Goal: Task Accomplishment & Management: Manage account settings

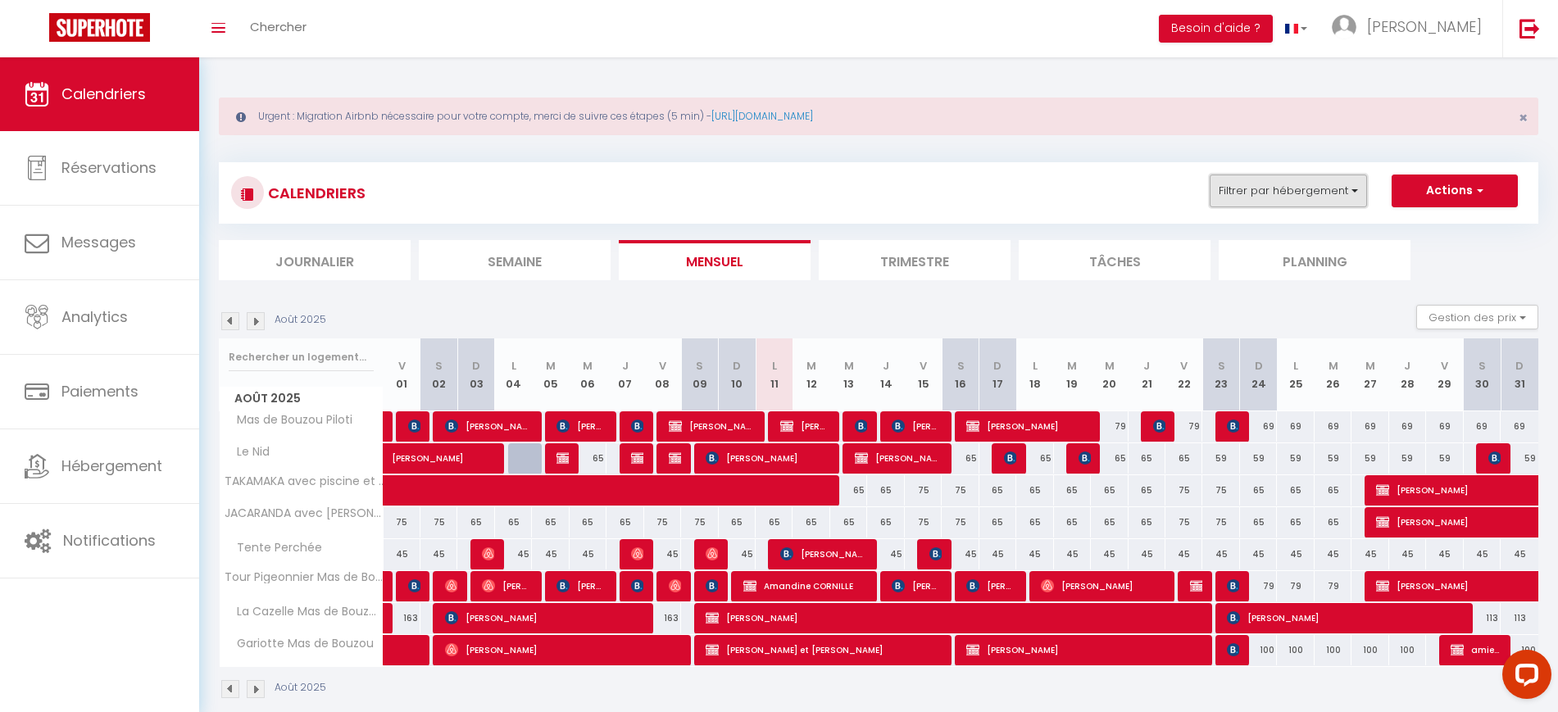
click at [1292, 193] on button "Filtrer par hébergement" at bounding box center [1287, 191] width 157 height 33
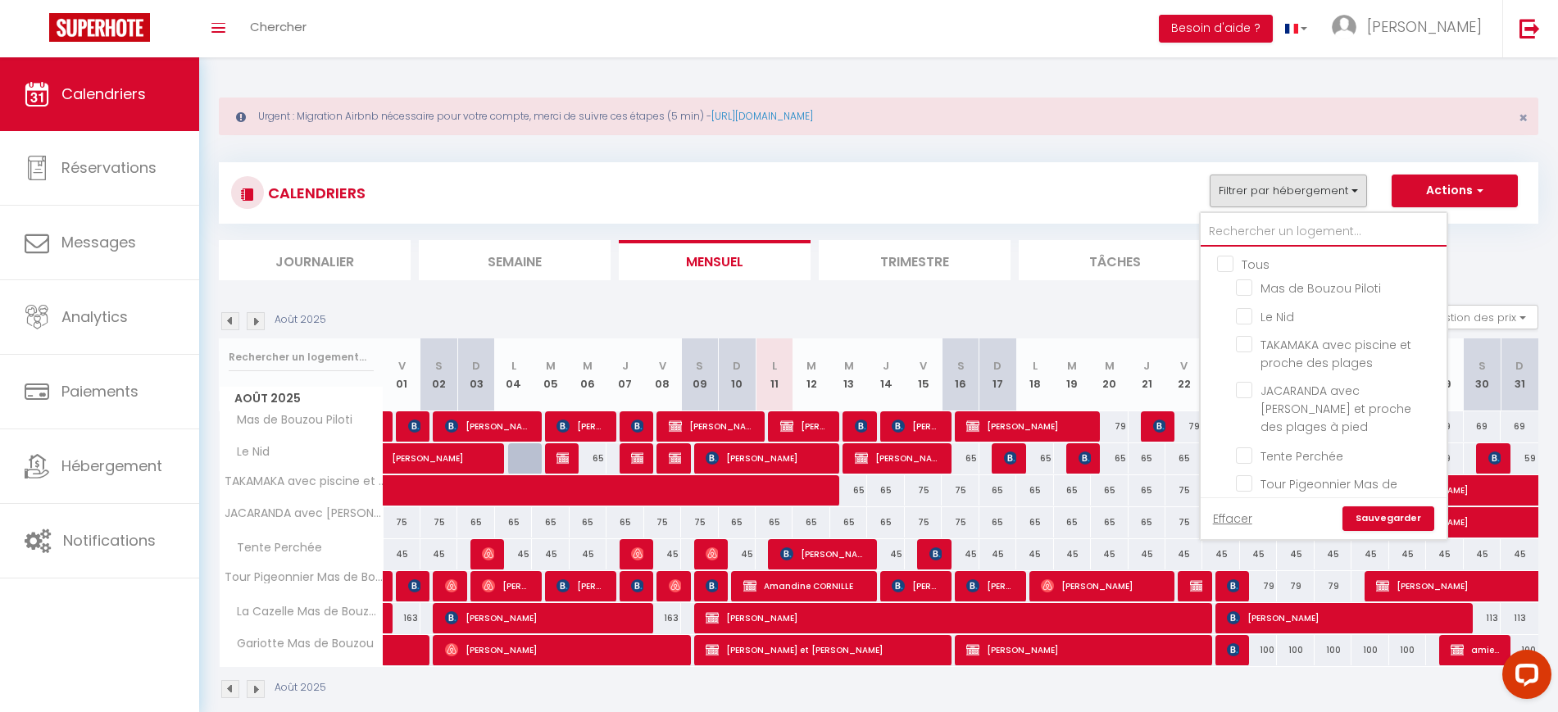
click at [1257, 232] on input "text" at bounding box center [1323, 231] width 246 height 29
type input "t"
checkbox input "false"
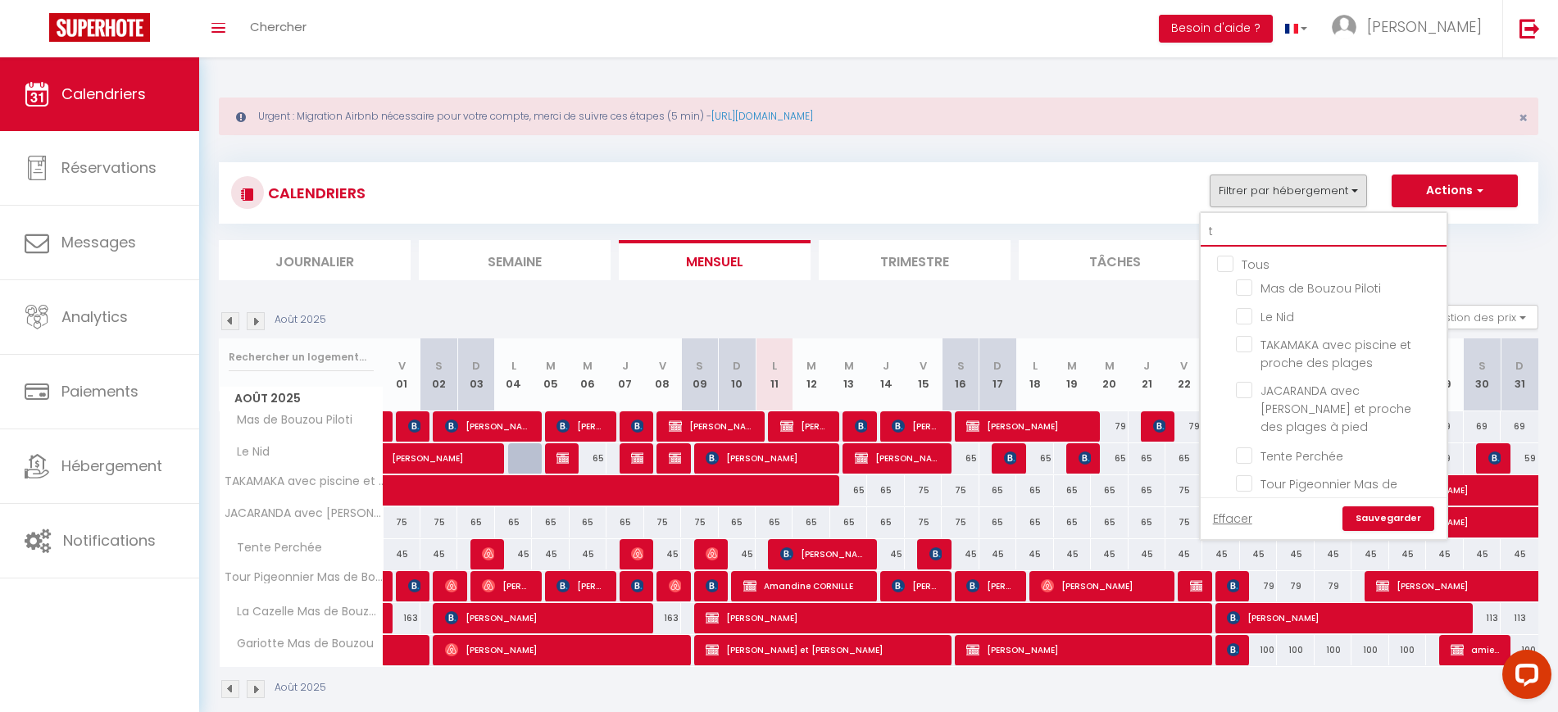
checkbox input "false"
type input "ta"
checkbox input "false"
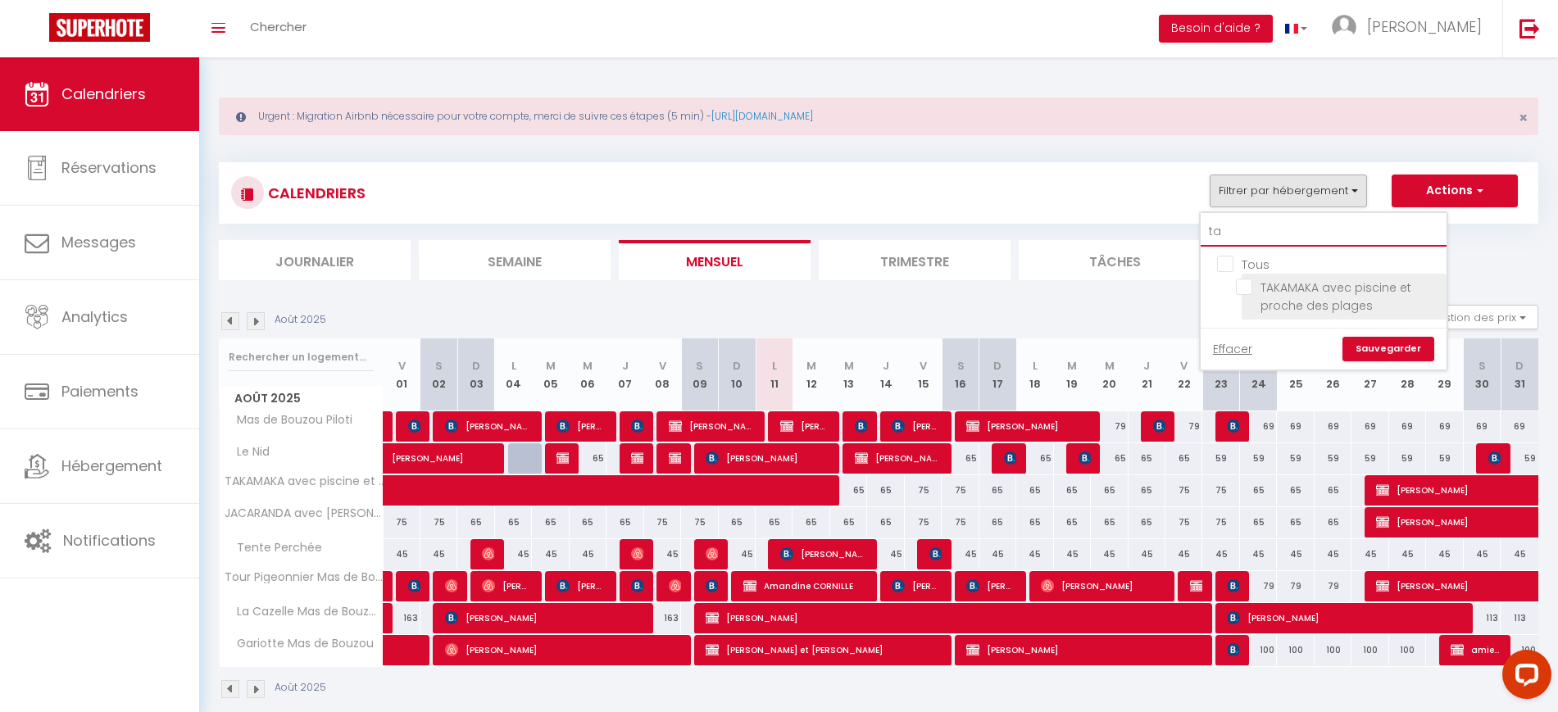
type input "ta"
click at [1304, 285] on input "TAKAMAKA avec piscine et proche des plages" at bounding box center [1338, 287] width 205 height 16
checkbox input "true"
click at [1409, 351] on link "Sauvegarder" at bounding box center [1388, 349] width 92 height 25
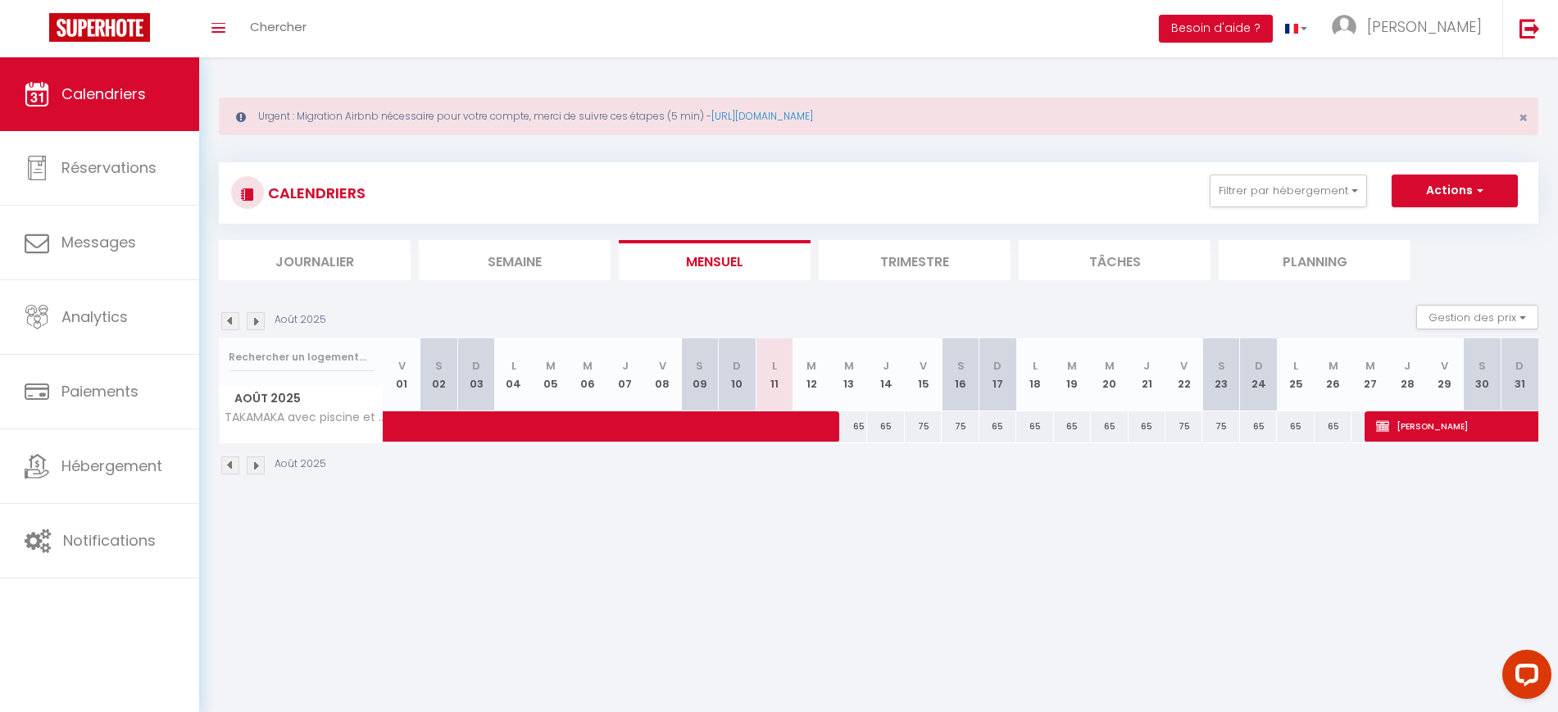
click at [304, 407] on span "Août 2025" at bounding box center [301, 399] width 163 height 24
click at [304, 411] on span "TAKAMAKA avec piscine et proche des plages" at bounding box center [367, 412] width 271 height 20
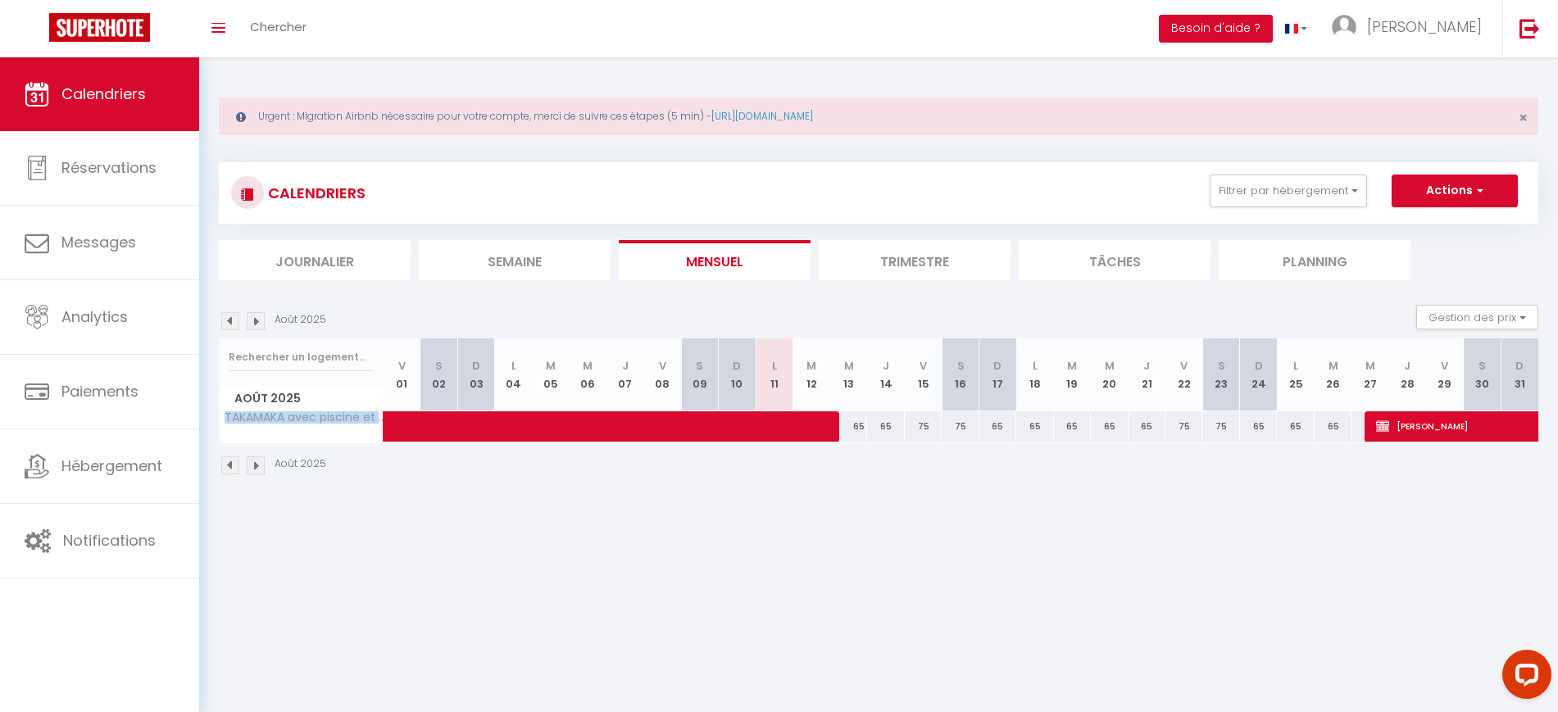
copy tr "TAKAMAKA avec piscine et proche des plages"
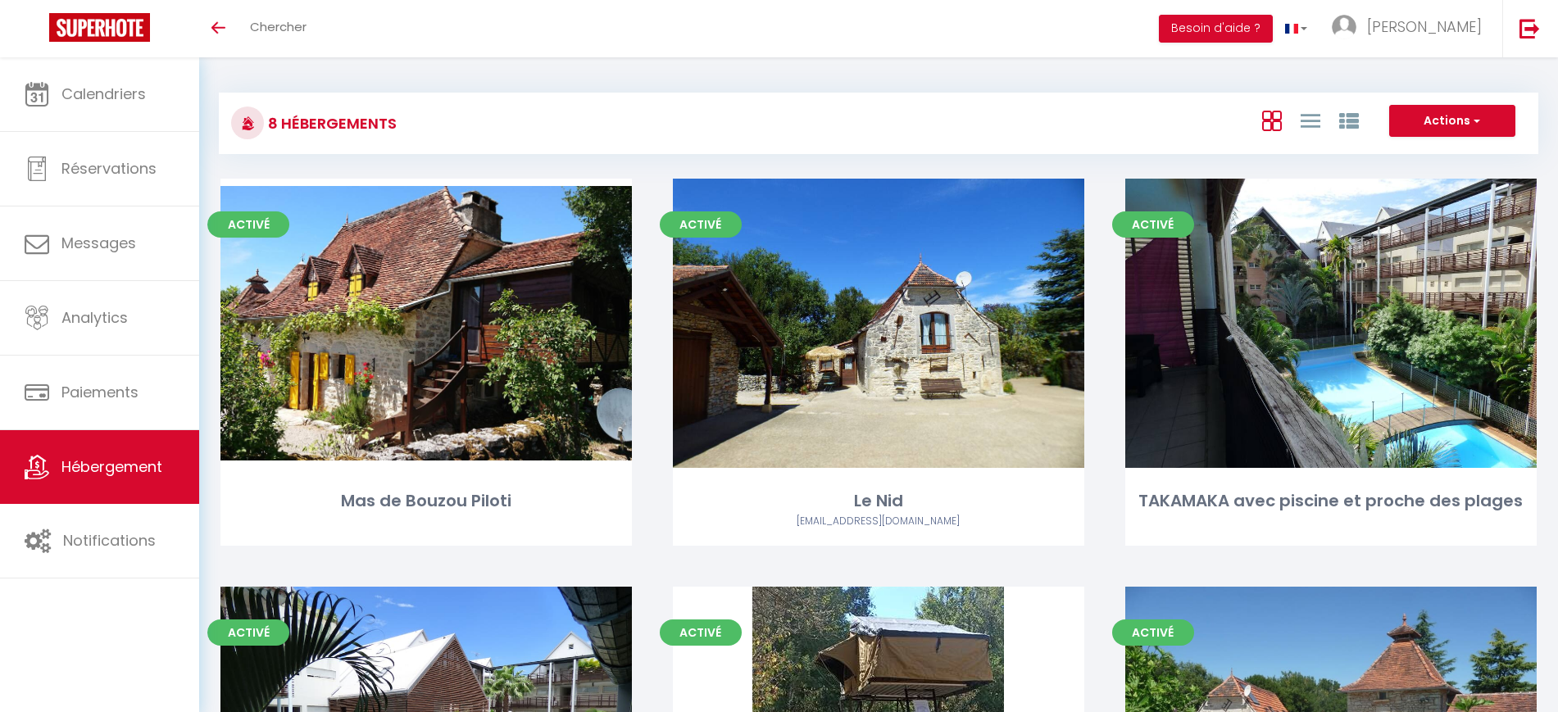
click at [744, 138] on div "Actions Créer un Hébergement Nouveau groupe" at bounding box center [1098, 123] width 878 height 37
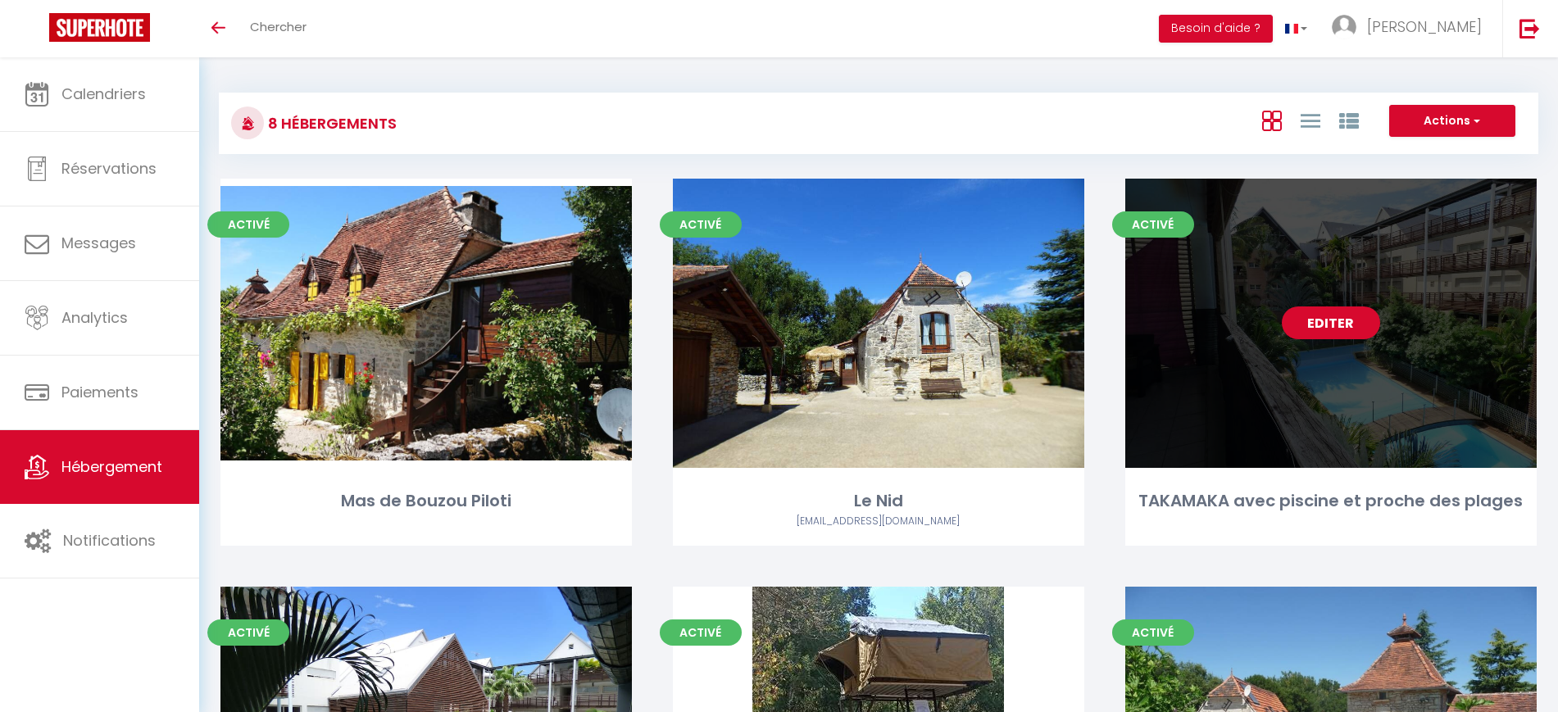
click at [1306, 327] on link "Editer" at bounding box center [1331, 322] width 98 height 33
click at [1306, 322] on link "Editer" at bounding box center [1331, 322] width 98 height 33
click at [1306, 320] on link "Editer" at bounding box center [1331, 322] width 98 height 33
click at [1307, 320] on link "Editer" at bounding box center [1331, 322] width 98 height 33
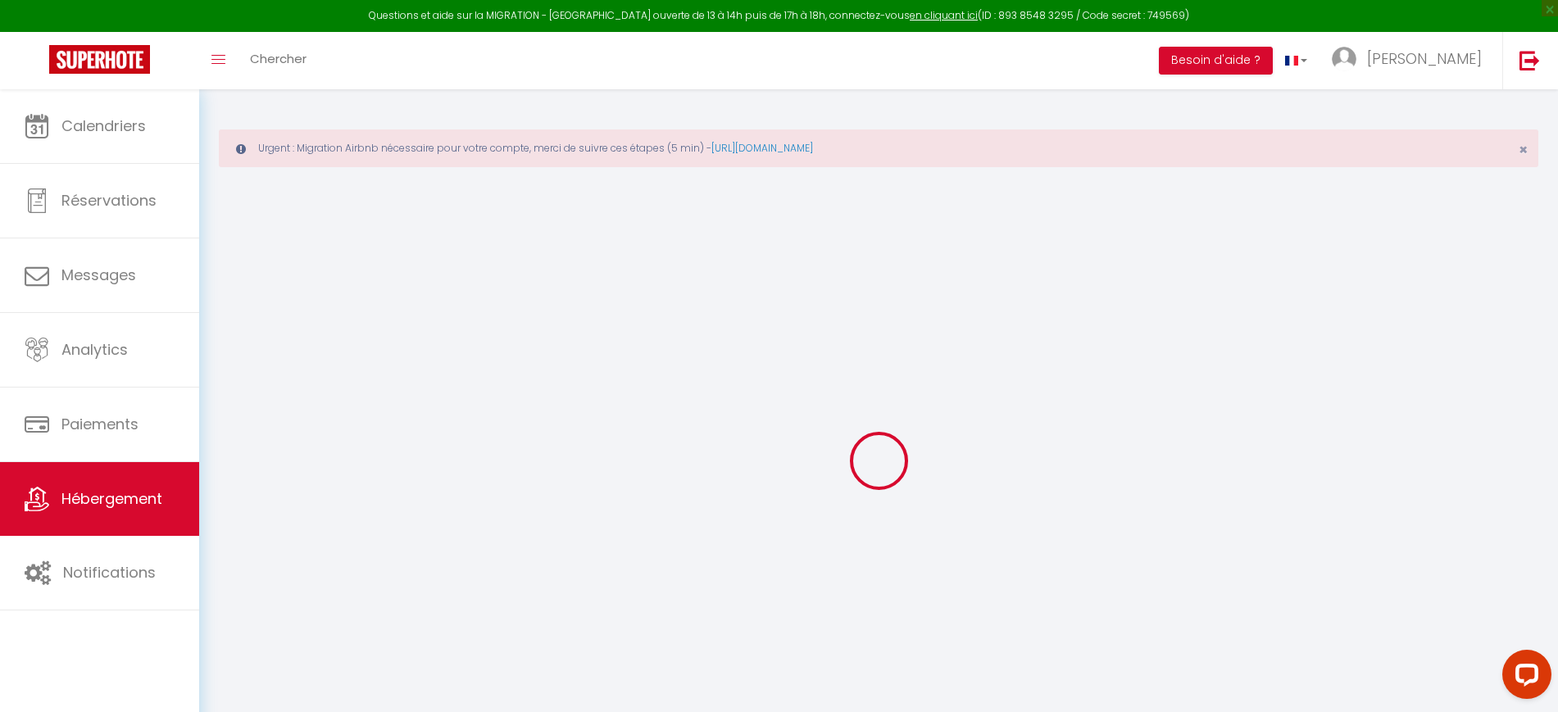
select select "+ 15 %"
select select "+ 12 %"
select select
checkbox input "false"
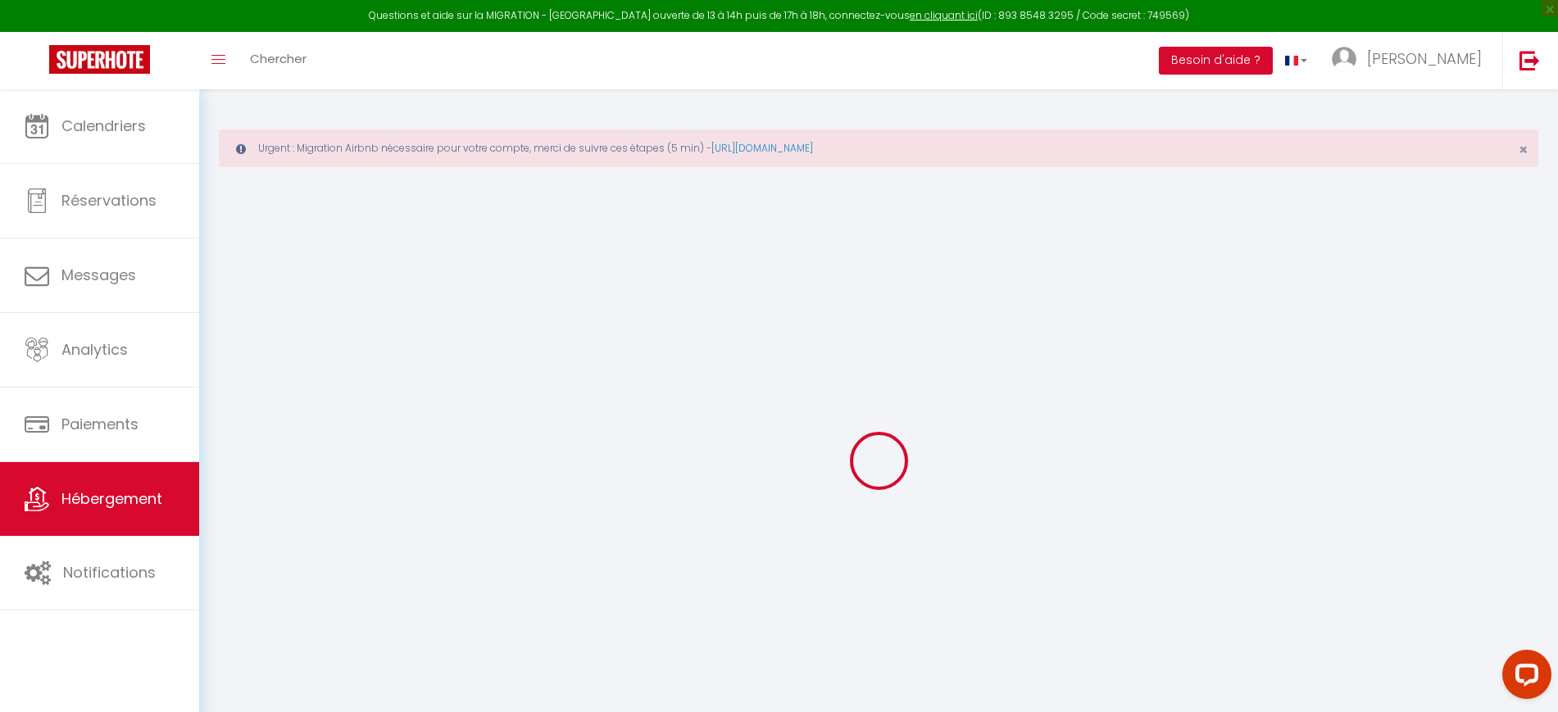
checkbox input "false"
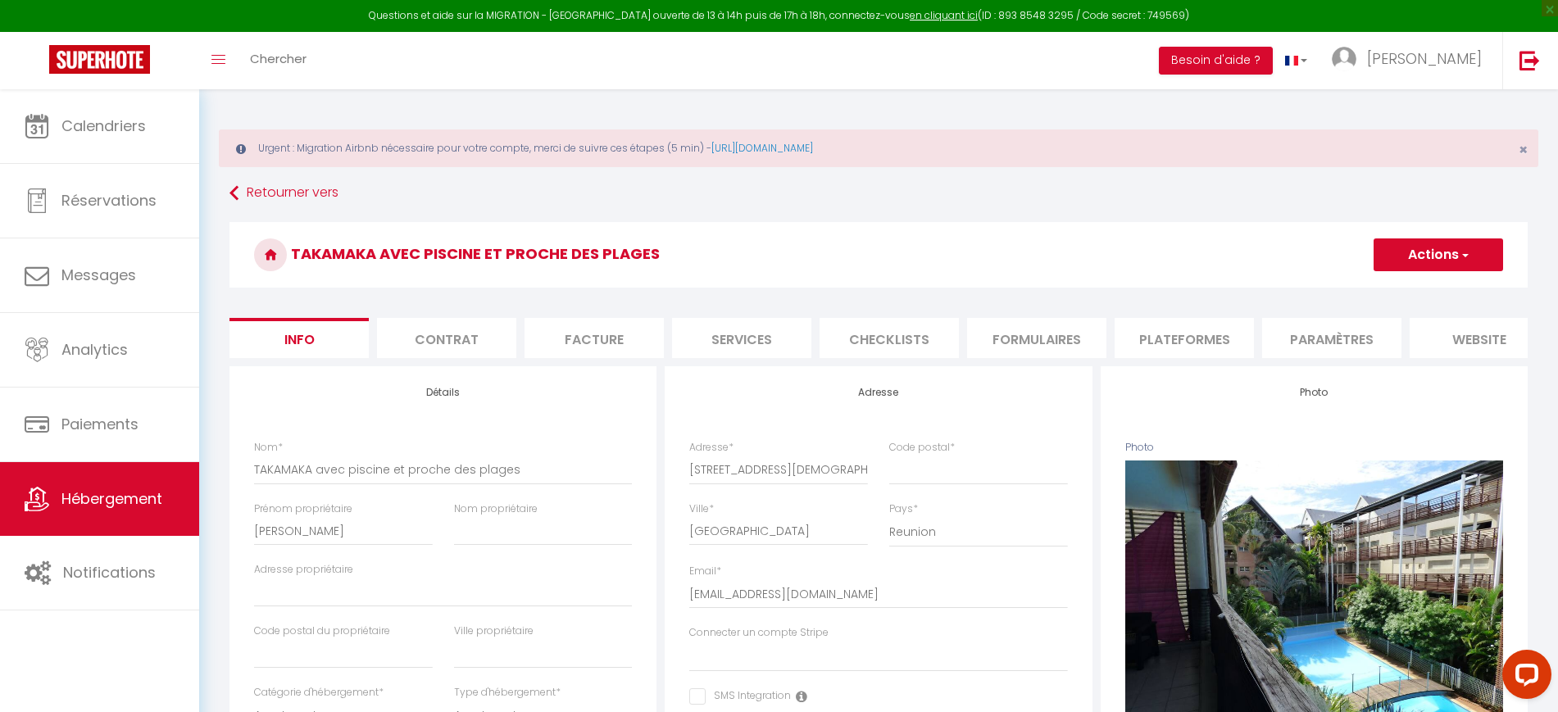
select select
checkbox input "false"
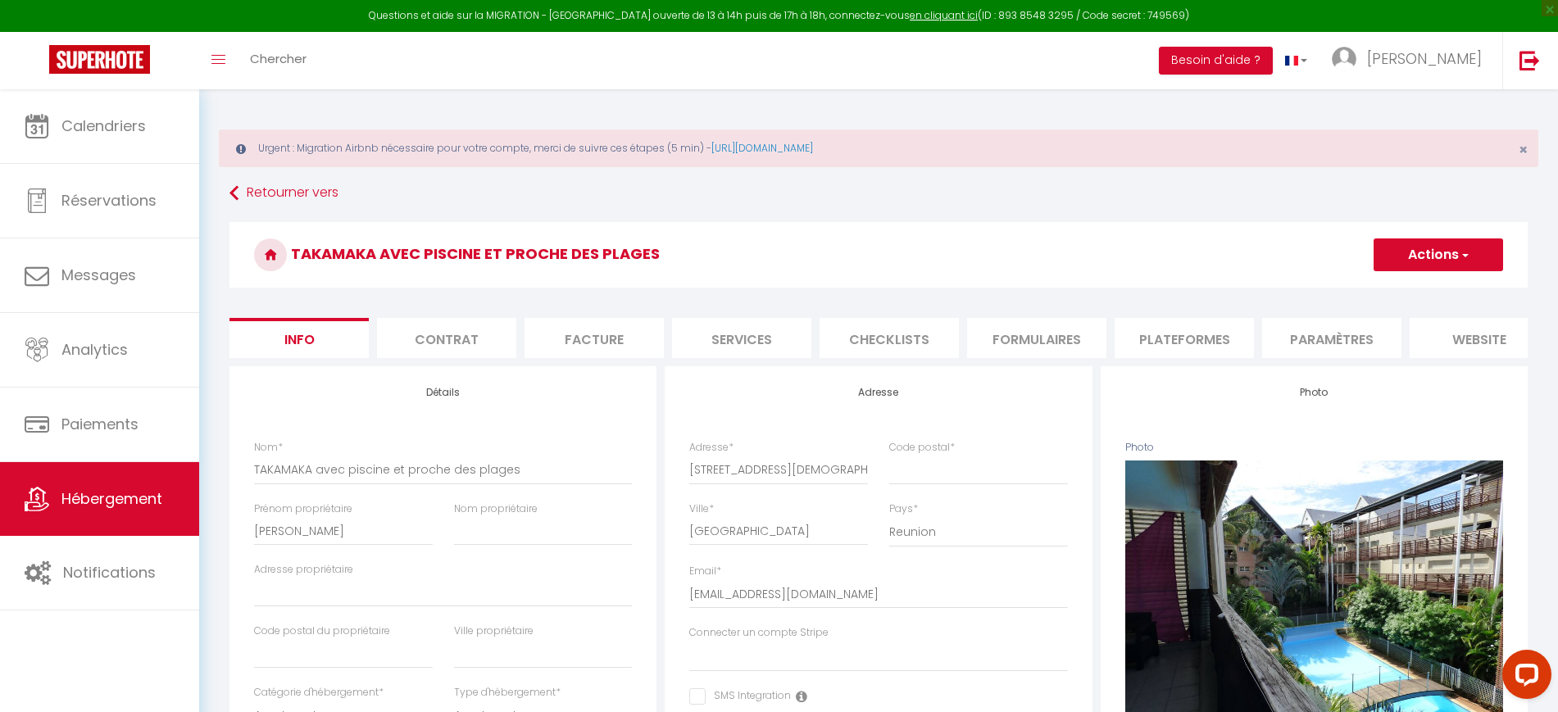
checkbox input "false"
click at [1159, 334] on li "Plateformes" at bounding box center [1183, 338] width 139 height 40
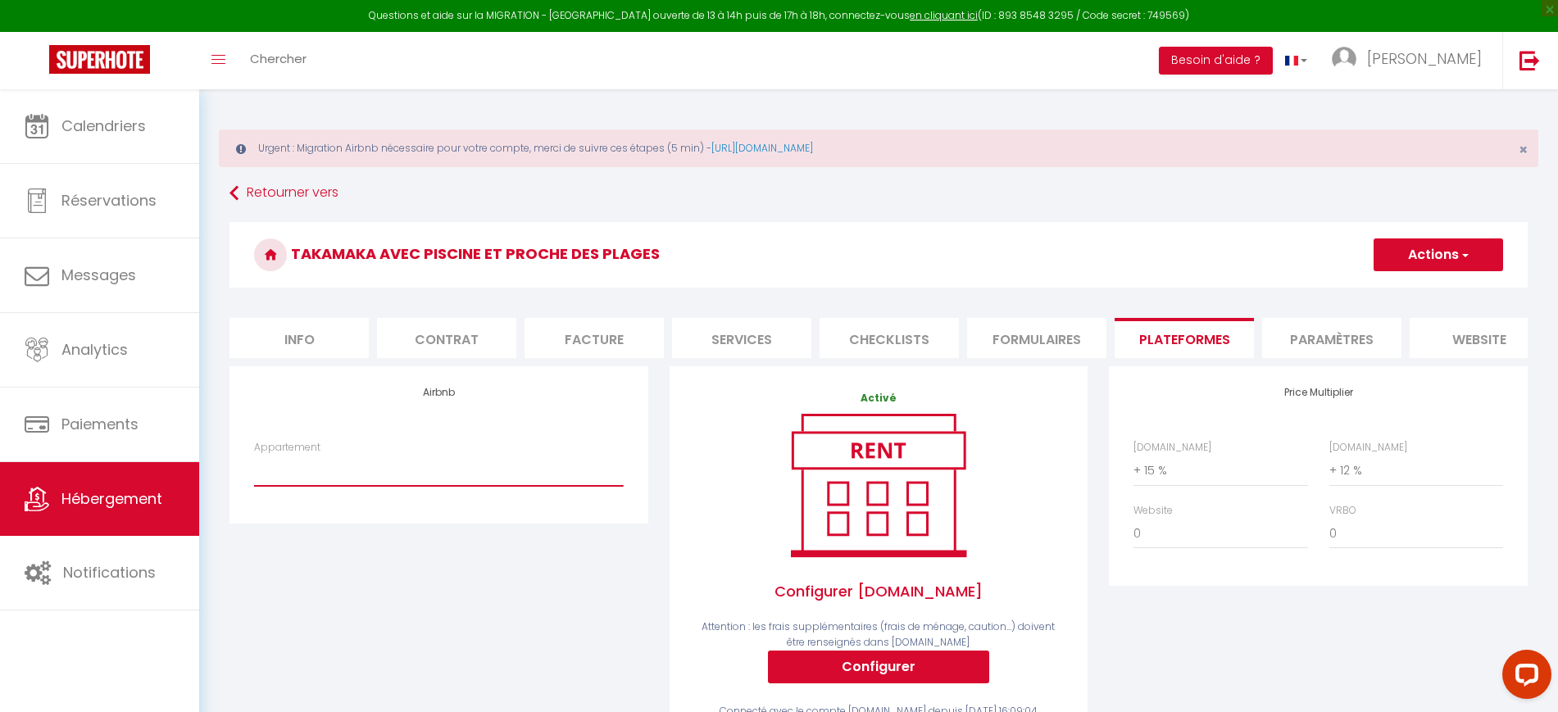
click at [472, 480] on select "JACARANDA avec piscine et proche des plages à pied - lesdocksdusud@gmail.com TA…" at bounding box center [438, 470] width 369 height 31
select select "5051-22131562"
click at [254, 470] on select "JACARANDA avec piscine et proche des plages à pied - lesdocksdusud@gmail.com TA…" at bounding box center [438, 470] width 369 height 31
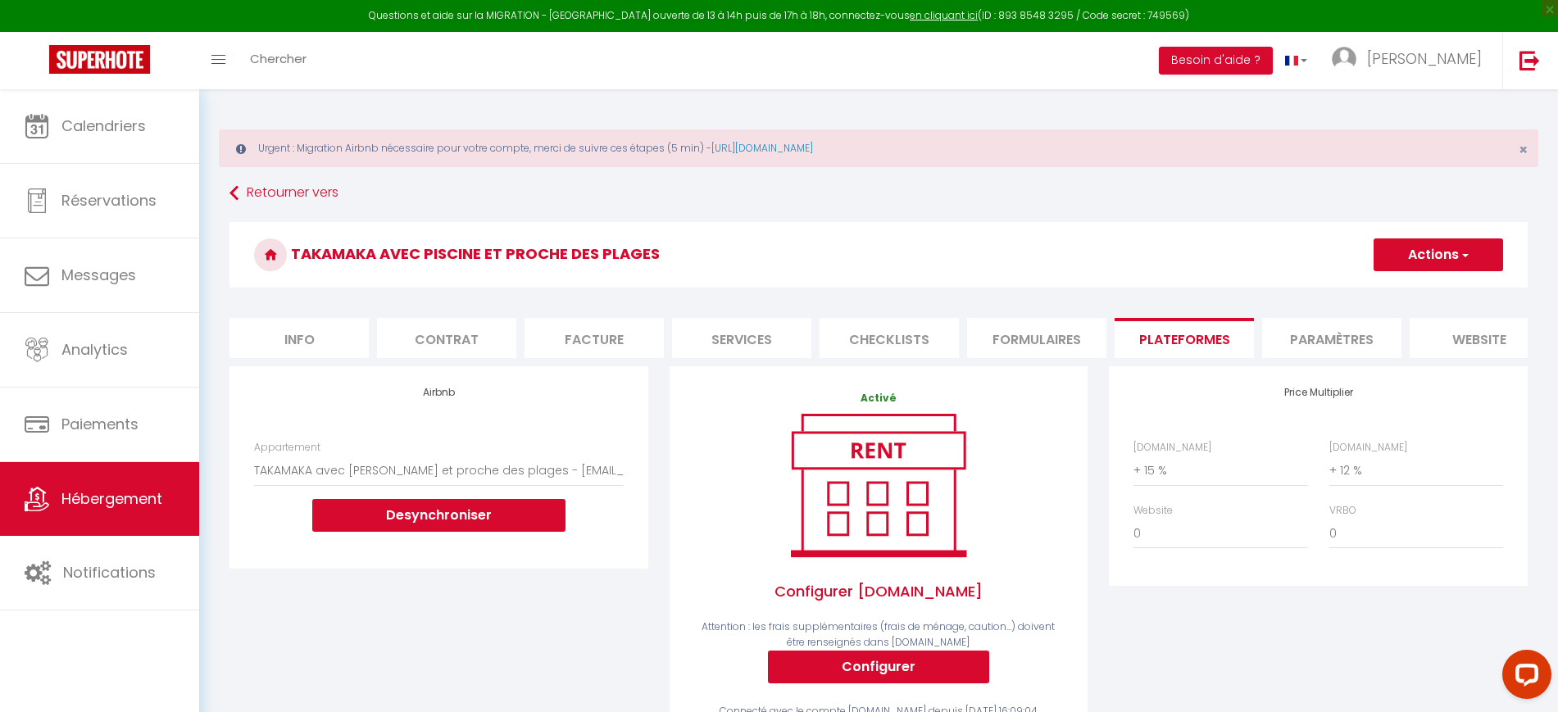
click at [1430, 252] on button "Actions" at bounding box center [1437, 254] width 129 height 33
click at [1411, 286] on link "Enregistrer" at bounding box center [1437, 290] width 129 height 21
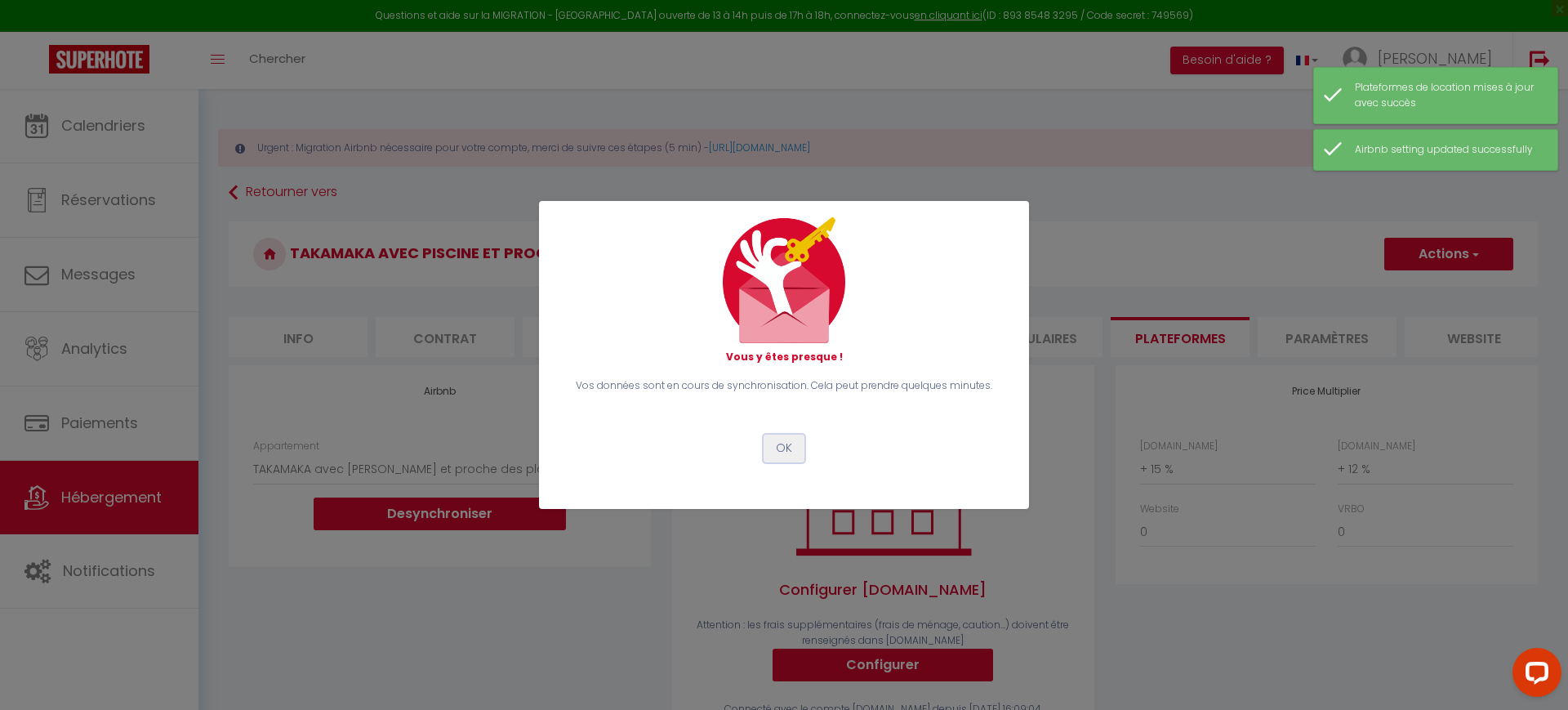
click at [784, 459] on button "OK" at bounding box center [784, 449] width 41 height 28
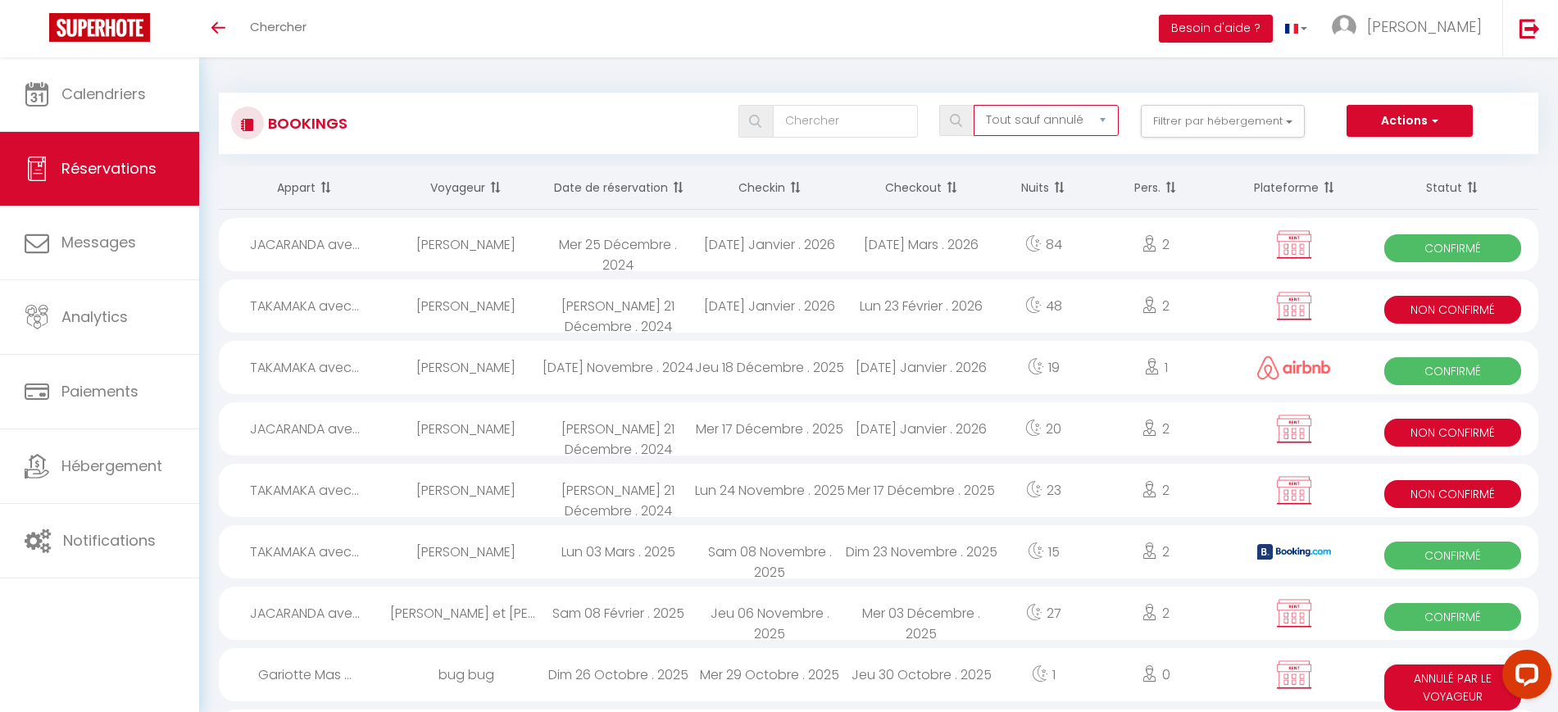
click at [1082, 120] on select "Tous les statuts Annulé Confirmé Non Confirmé Tout sauf annulé No Show Request" at bounding box center [1045, 120] width 145 height 31
select select "request"
click at [974, 105] on select "Tous les statuts Annulé Confirmé Non Confirmé Tout sauf annulé No Show Request" at bounding box center [1045, 120] width 145 height 31
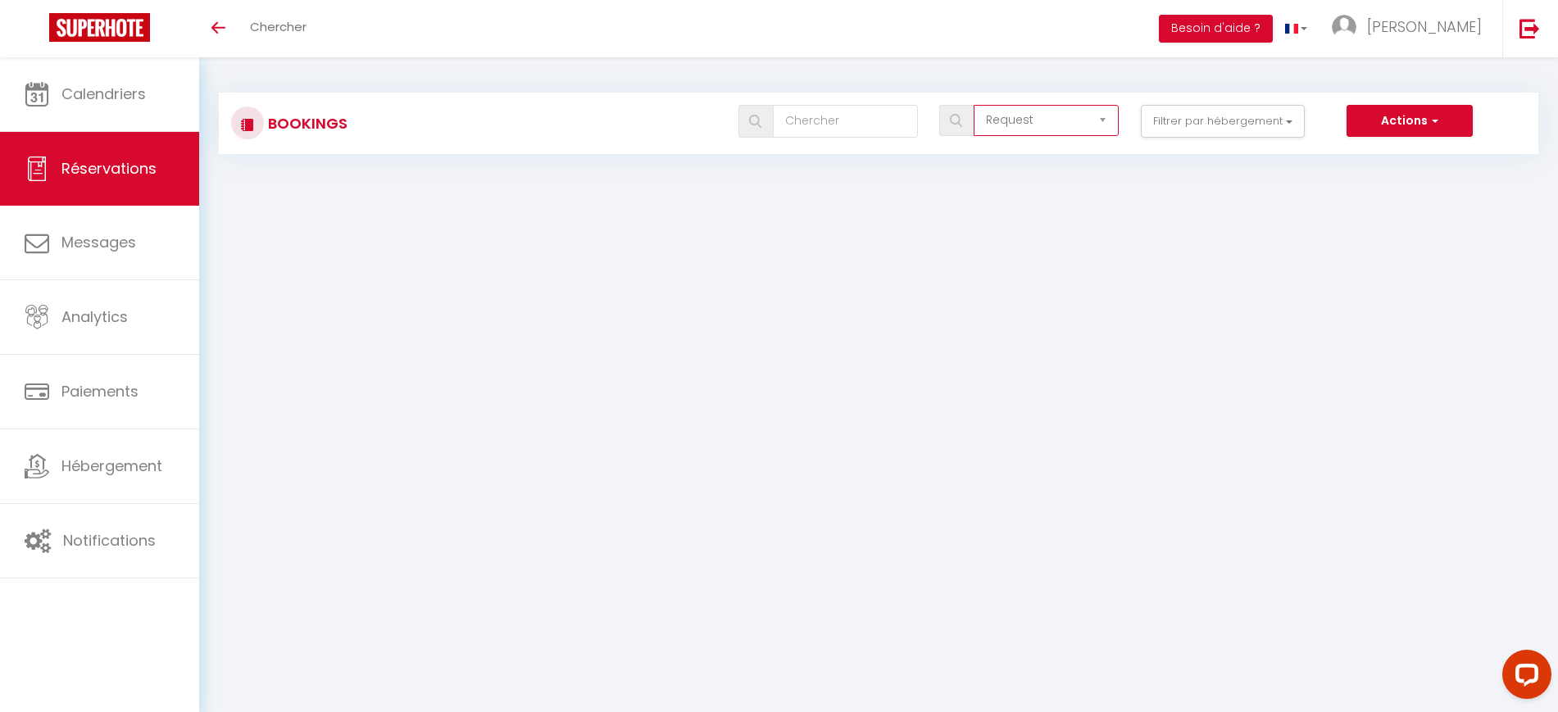
click at [1014, 125] on select "Tous les statuts Annulé Confirmé Non Confirmé Tout sauf annulé No Show Request" at bounding box center [1045, 120] width 145 height 31
click at [304, 29] on span "Chercher" at bounding box center [278, 26] width 57 height 17
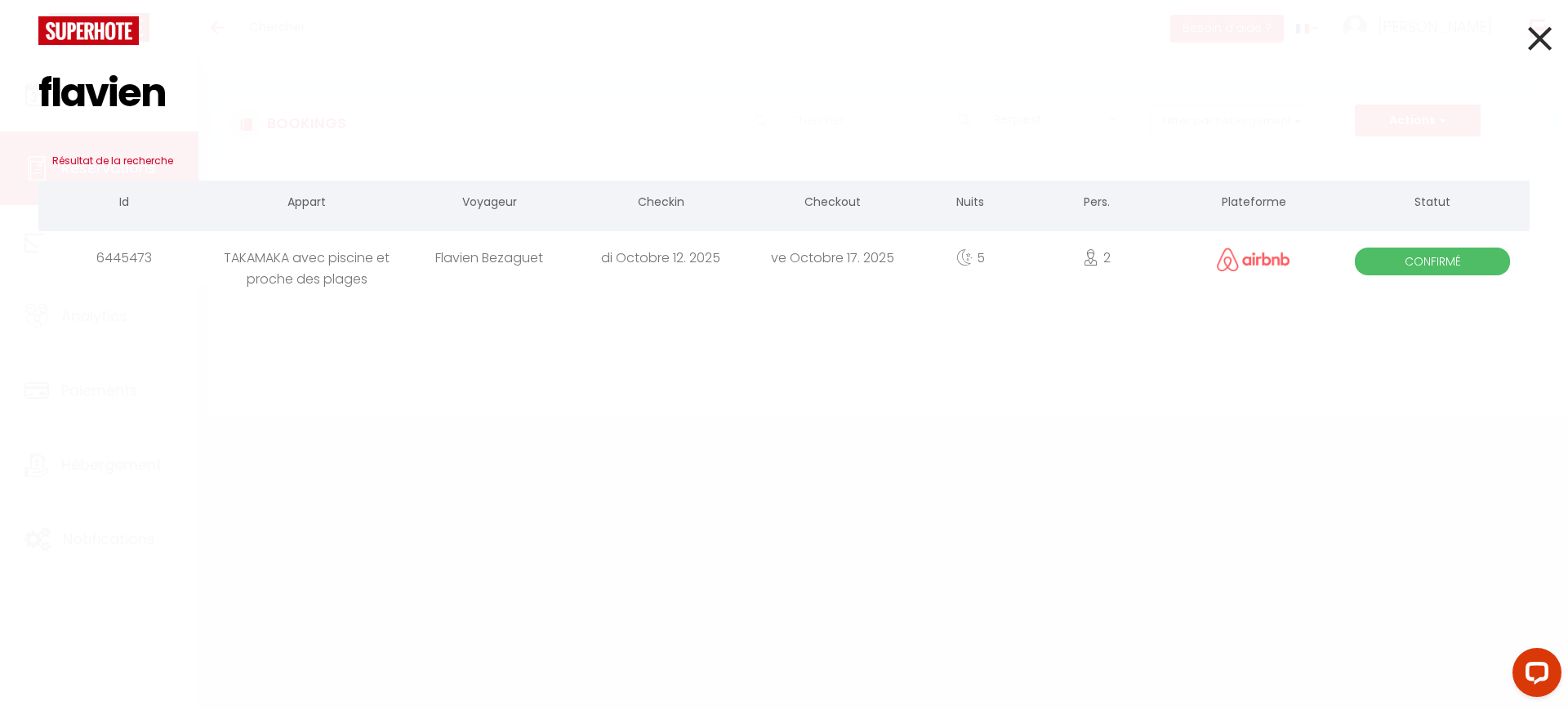
type input "flavien"
click at [581, 264] on div "di Octobre 12. 2025" at bounding box center [661, 257] width 171 height 53
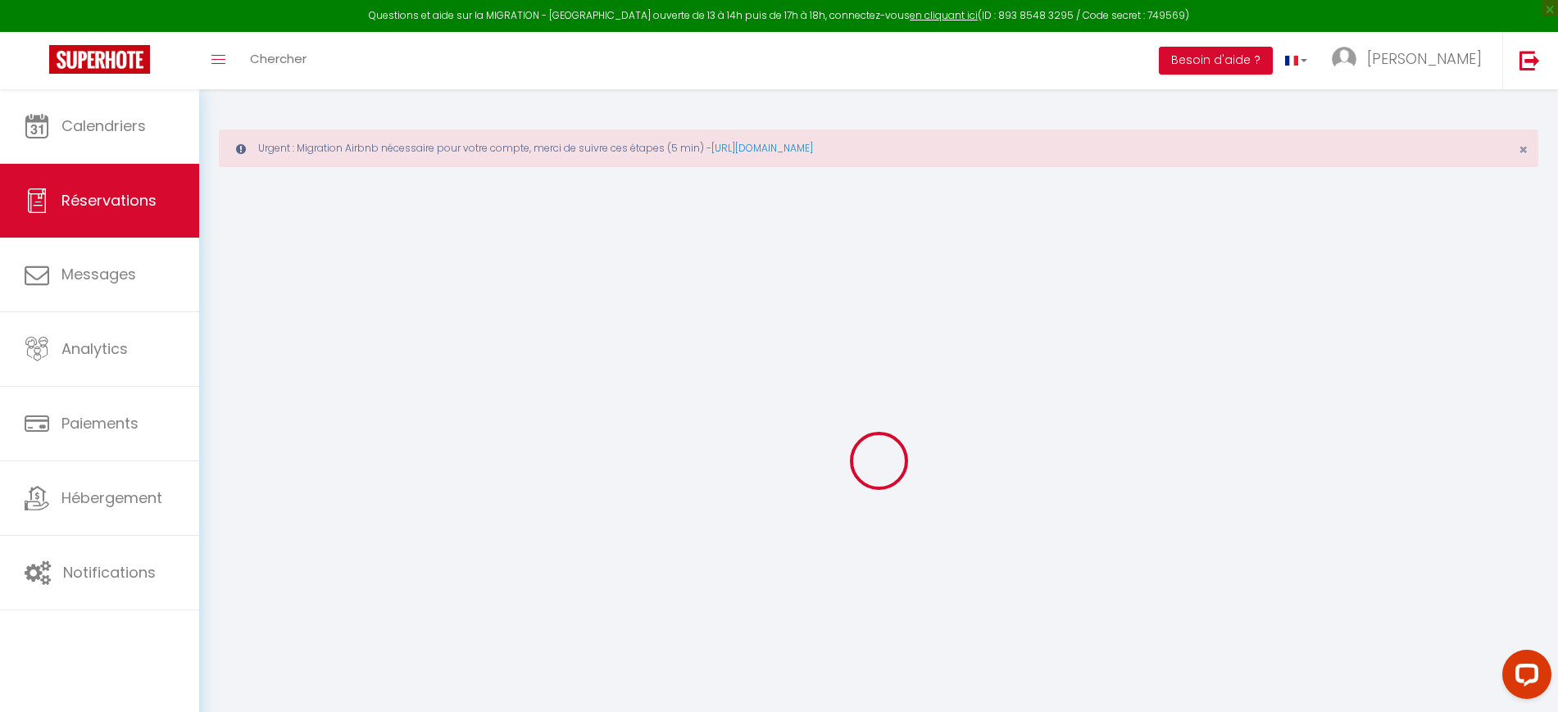
type input "Flavien"
type input "Bezaguet"
type input "7htde6wixuseqvi6uz1hlp61tnnu@reply.superhote.com"
type input "+33678672502"
select select
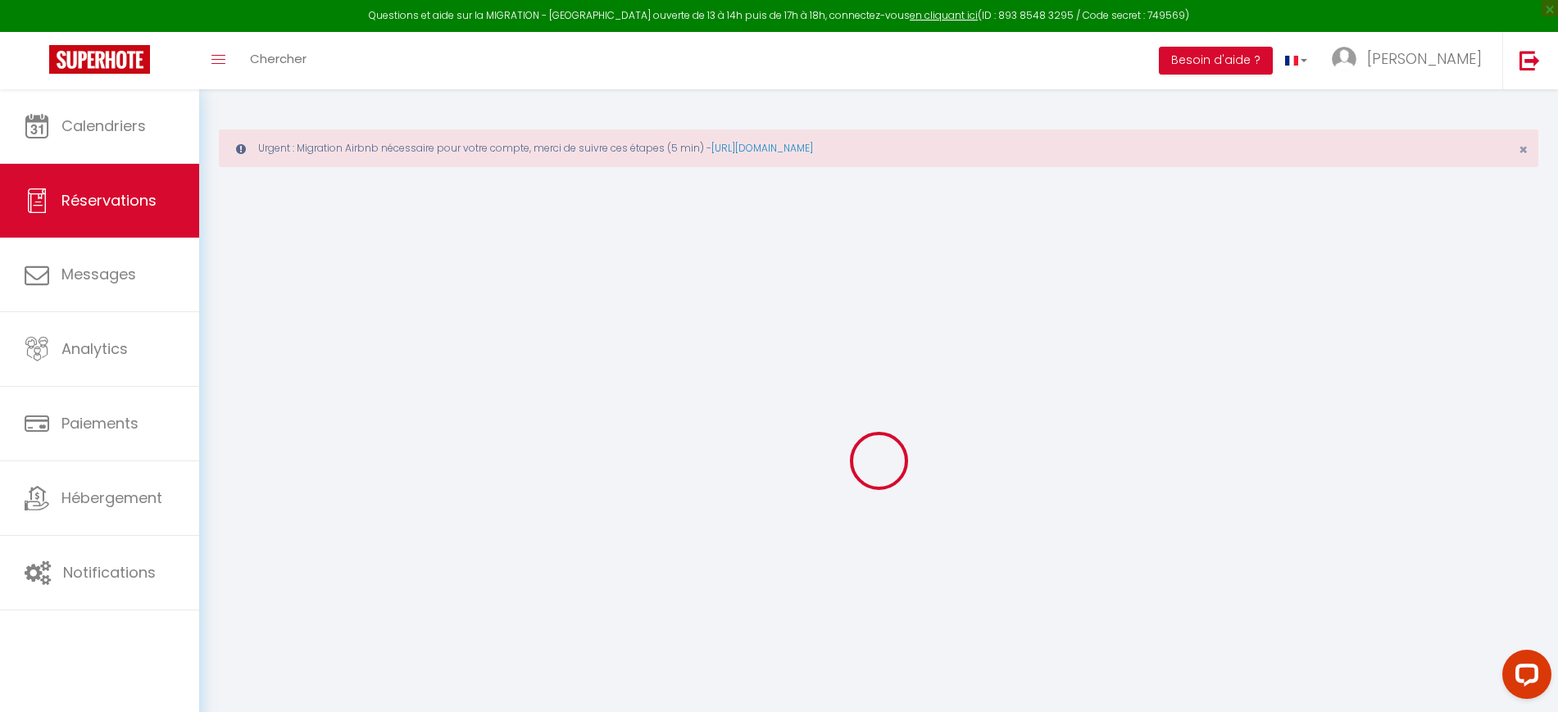
type input "67.5"
select select "40239"
select select "1"
select select
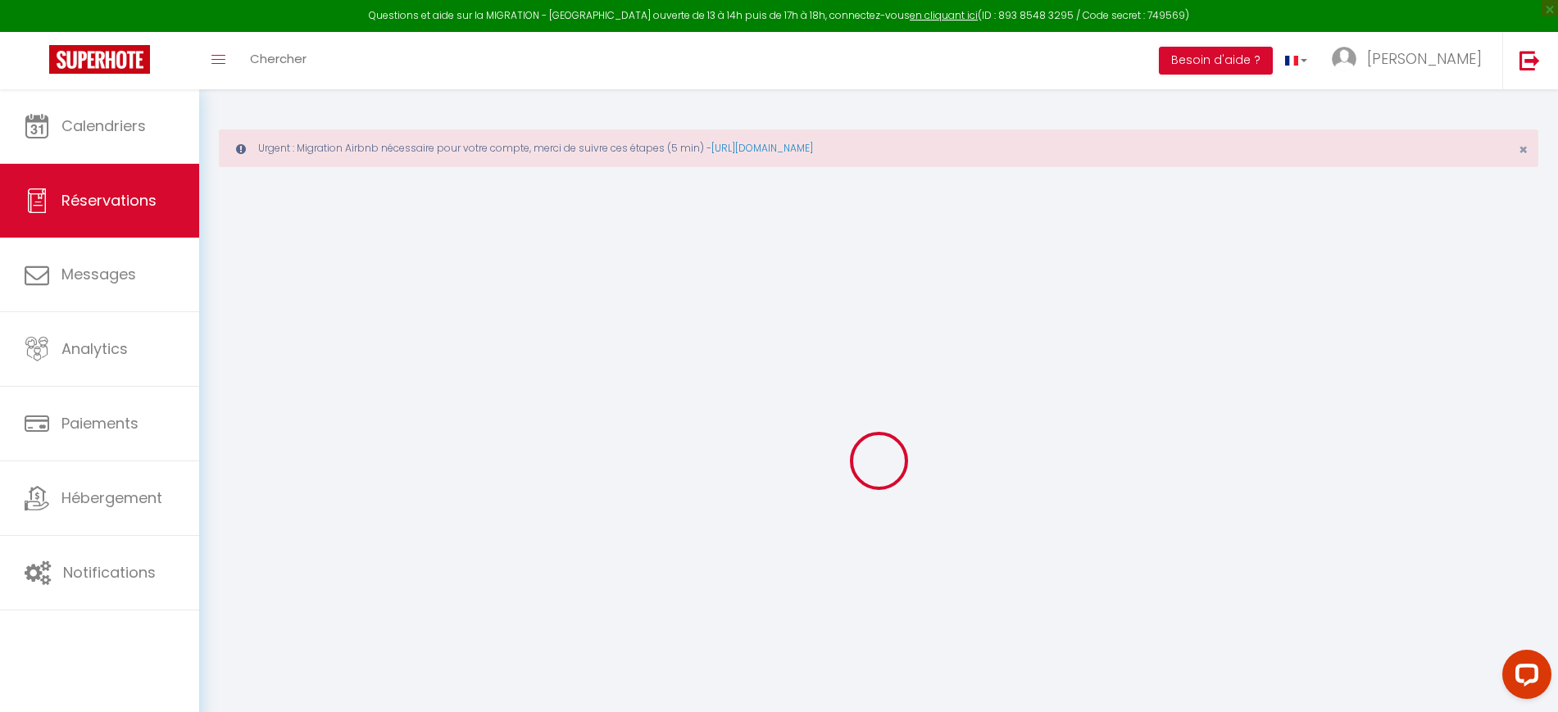
type input "2"
select select "12"
select select
type input "375"
checkbox input "false"
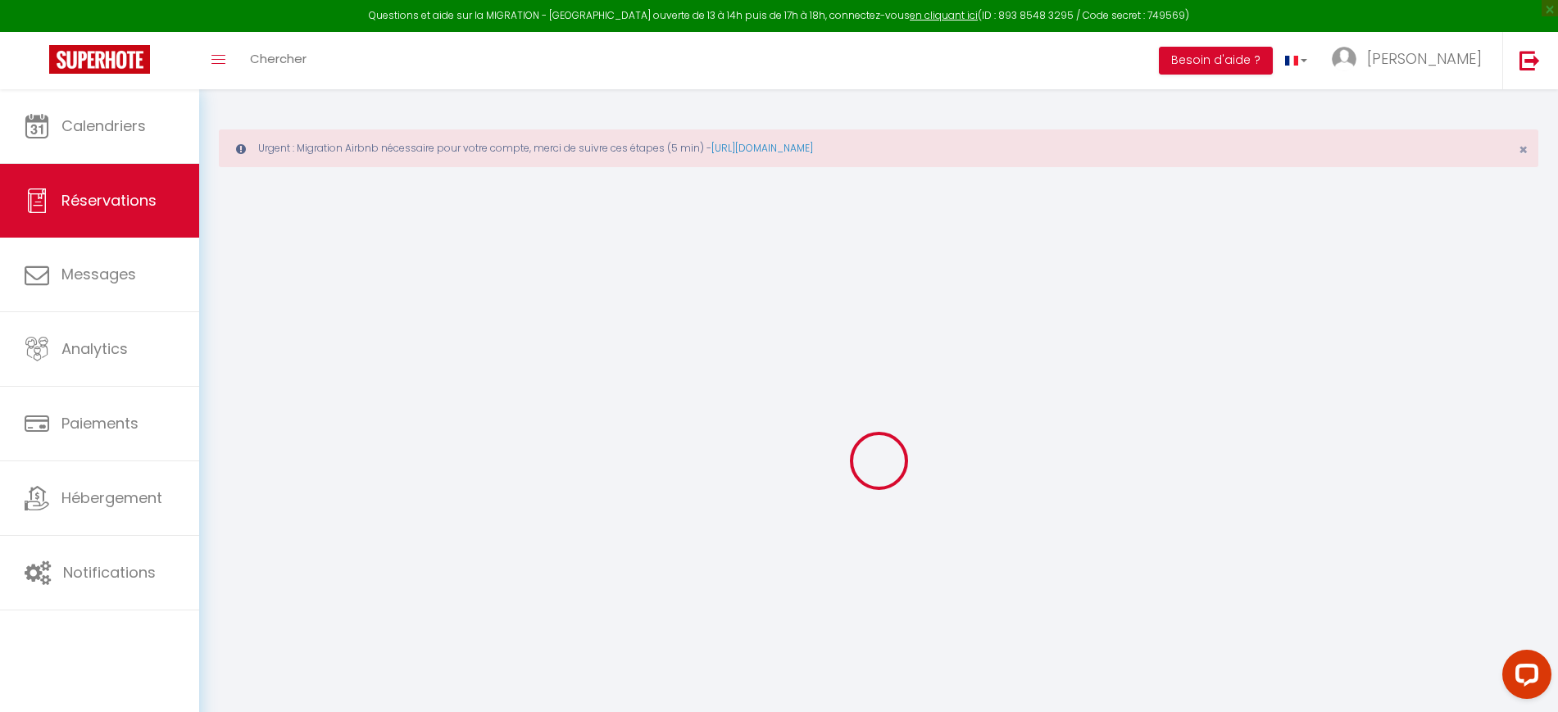
type input "0"
select select "1"
type input "0"
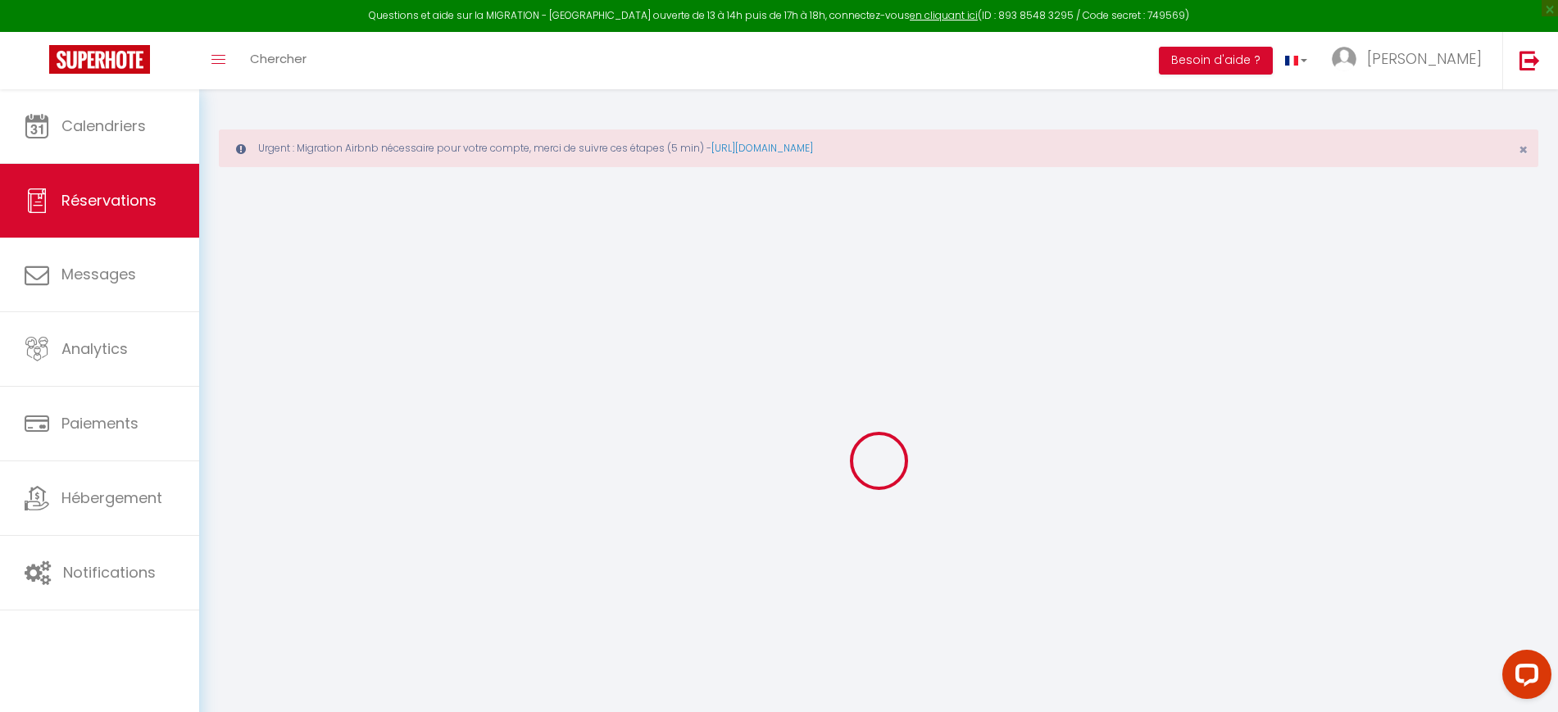
select select
select select "15"
checkbox input "false"
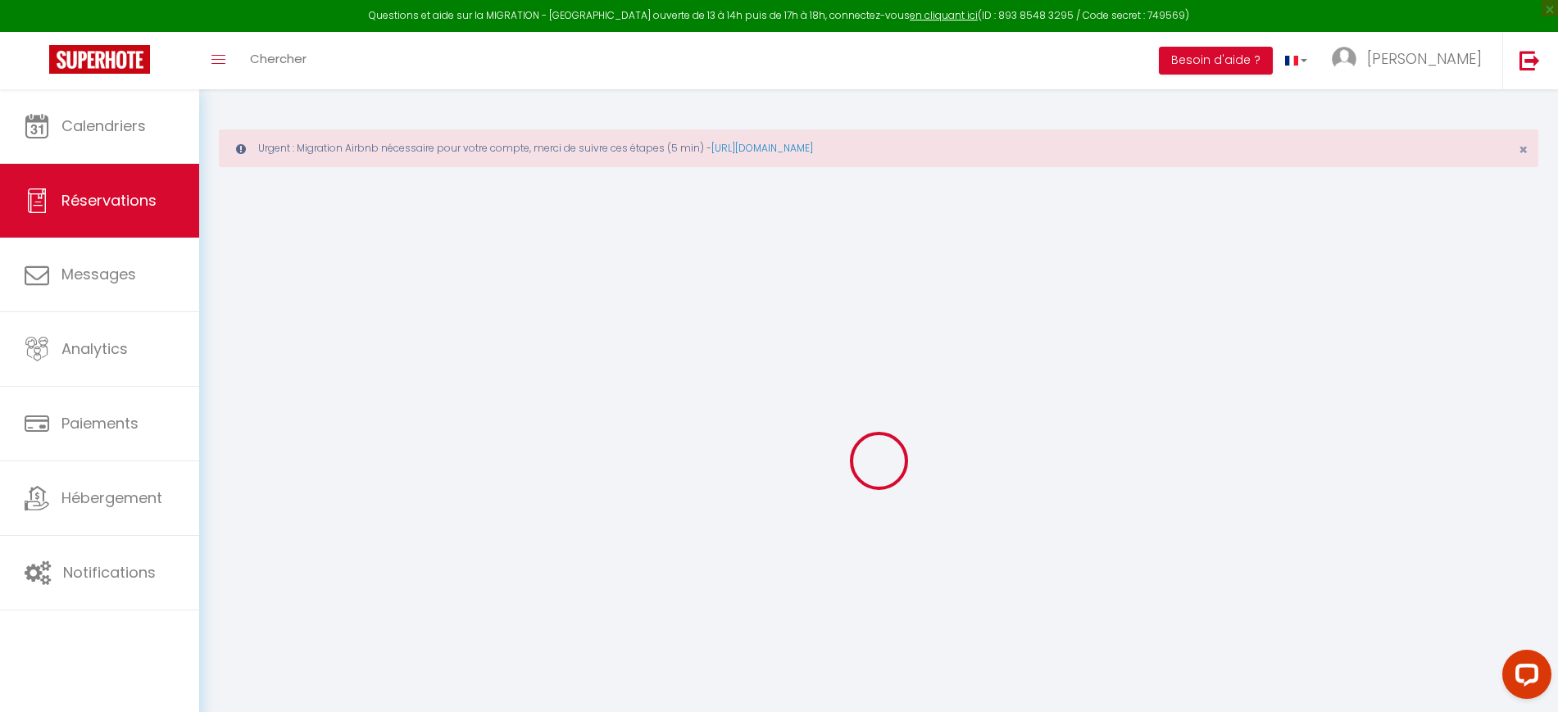
select select
checkbox input "false"
select select
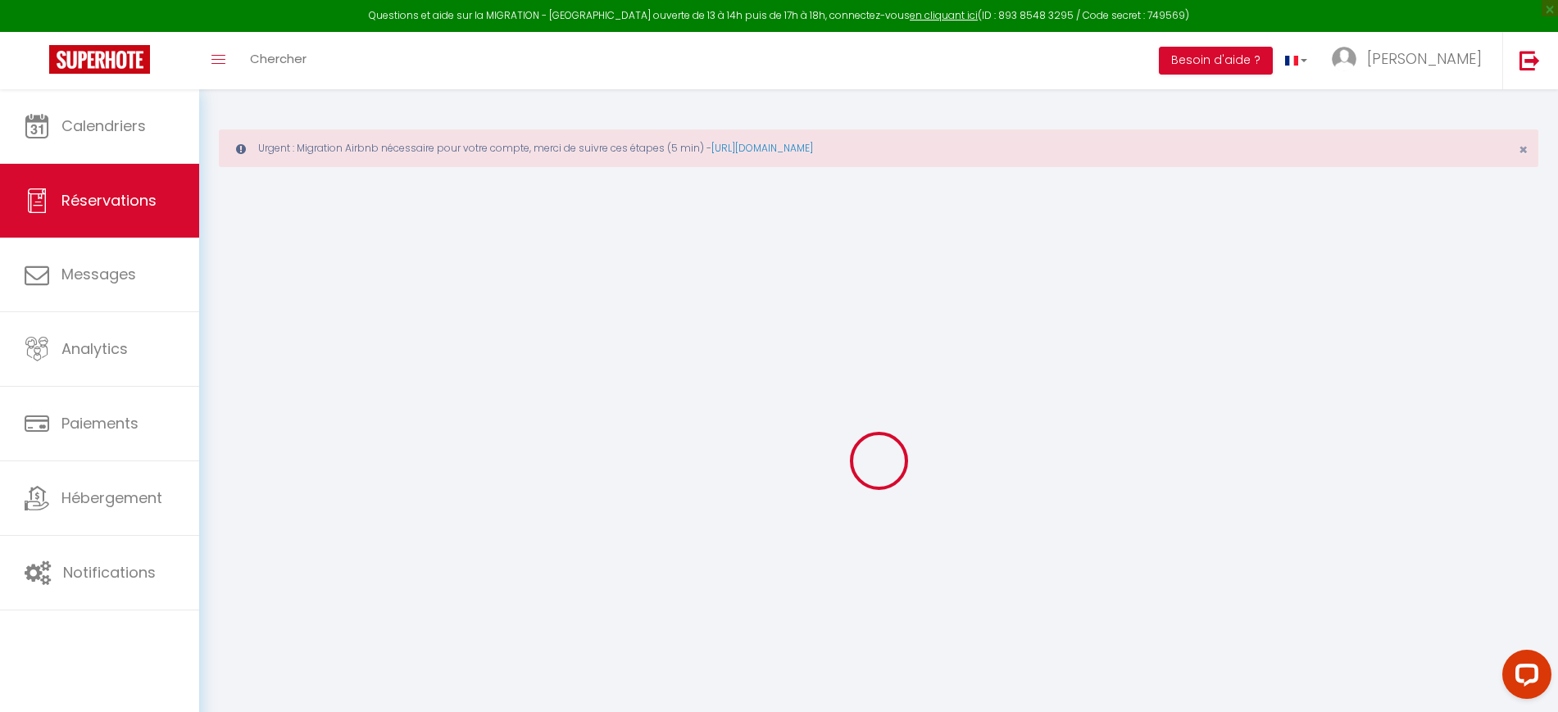
select select
checkbox input "false"
select select
type input "8"
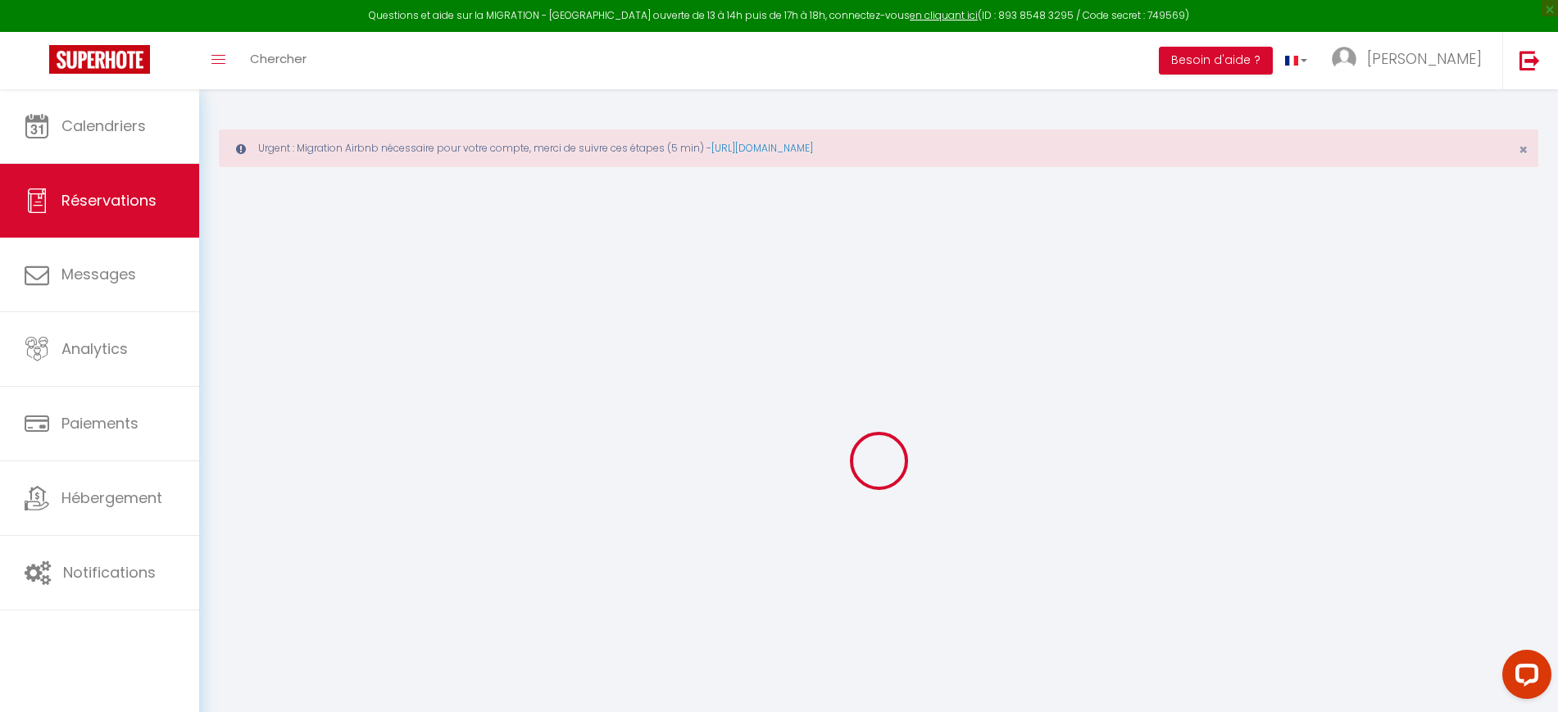
select select
checkbox input "false"
select select
checkbox input "false"
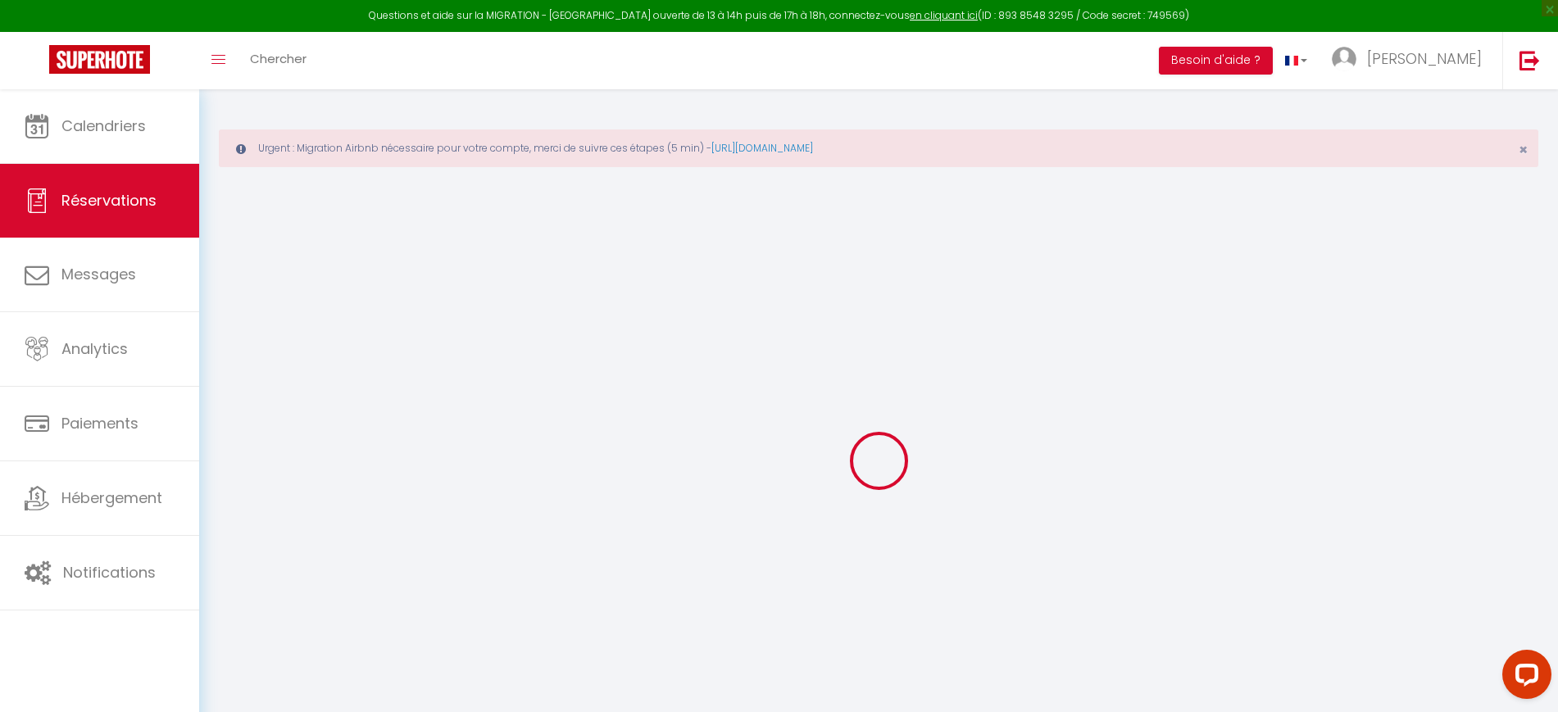
select select
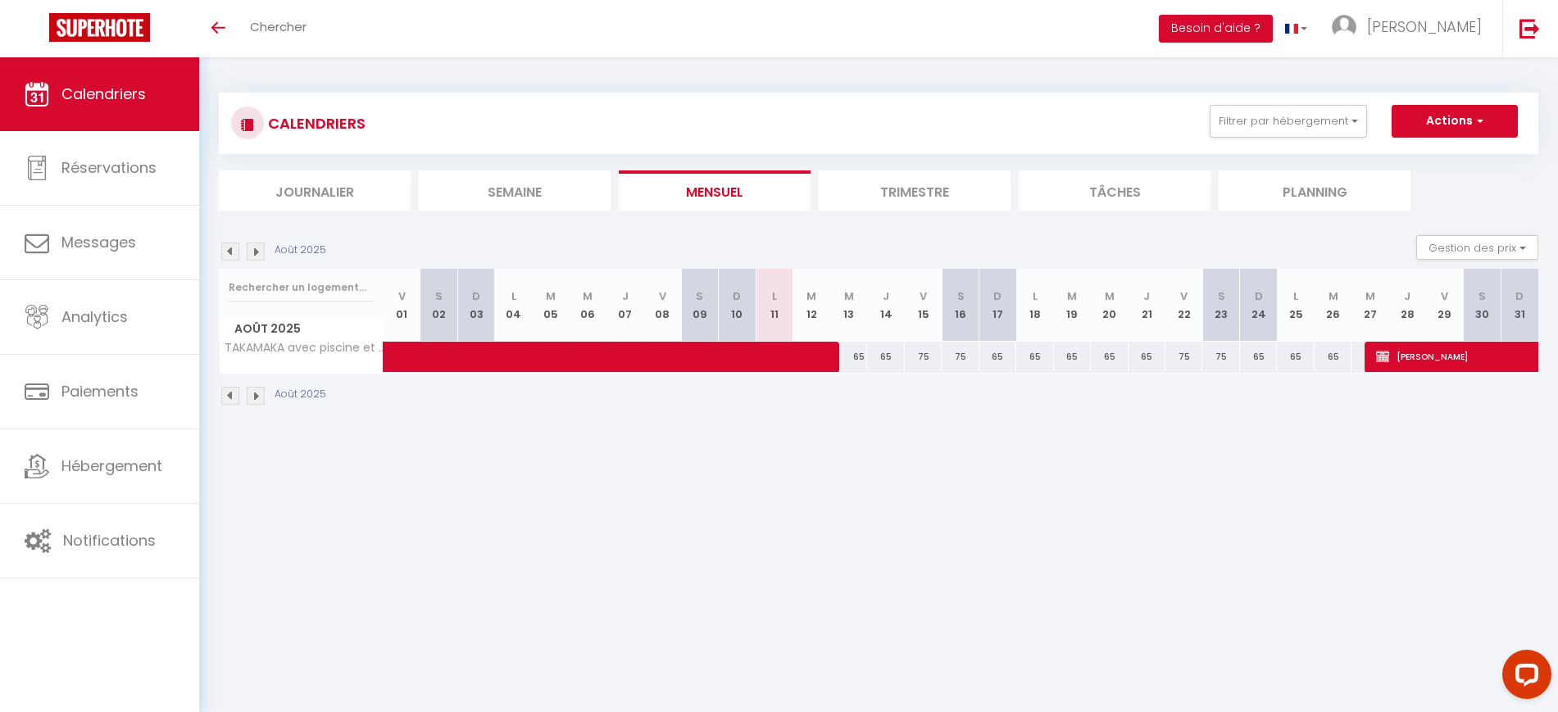
click at [914, 185] on li "Trimestre" at bounding box center [915, 190] width 192 height 40
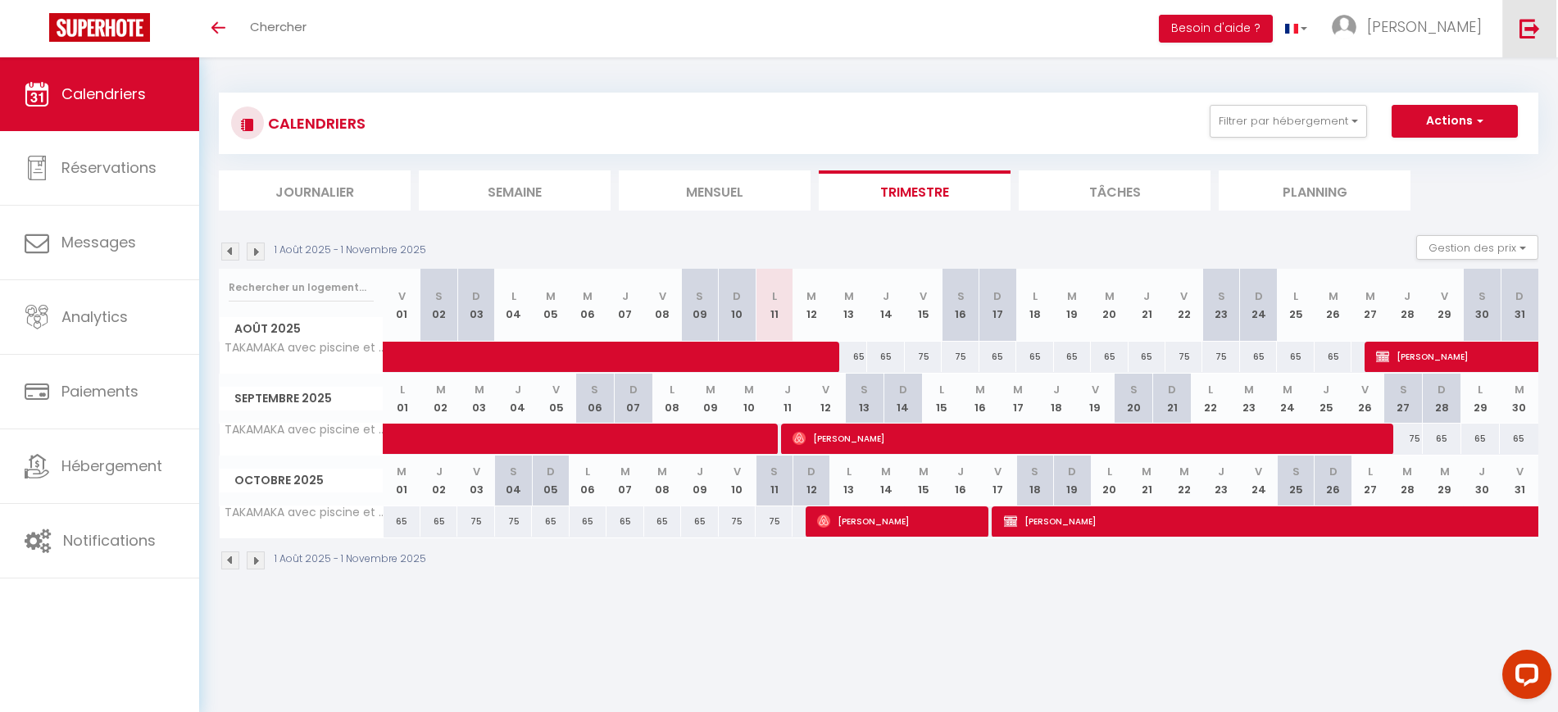
click at [1517, 29] on link at bounding box center [1529, 28] width 54 height 57
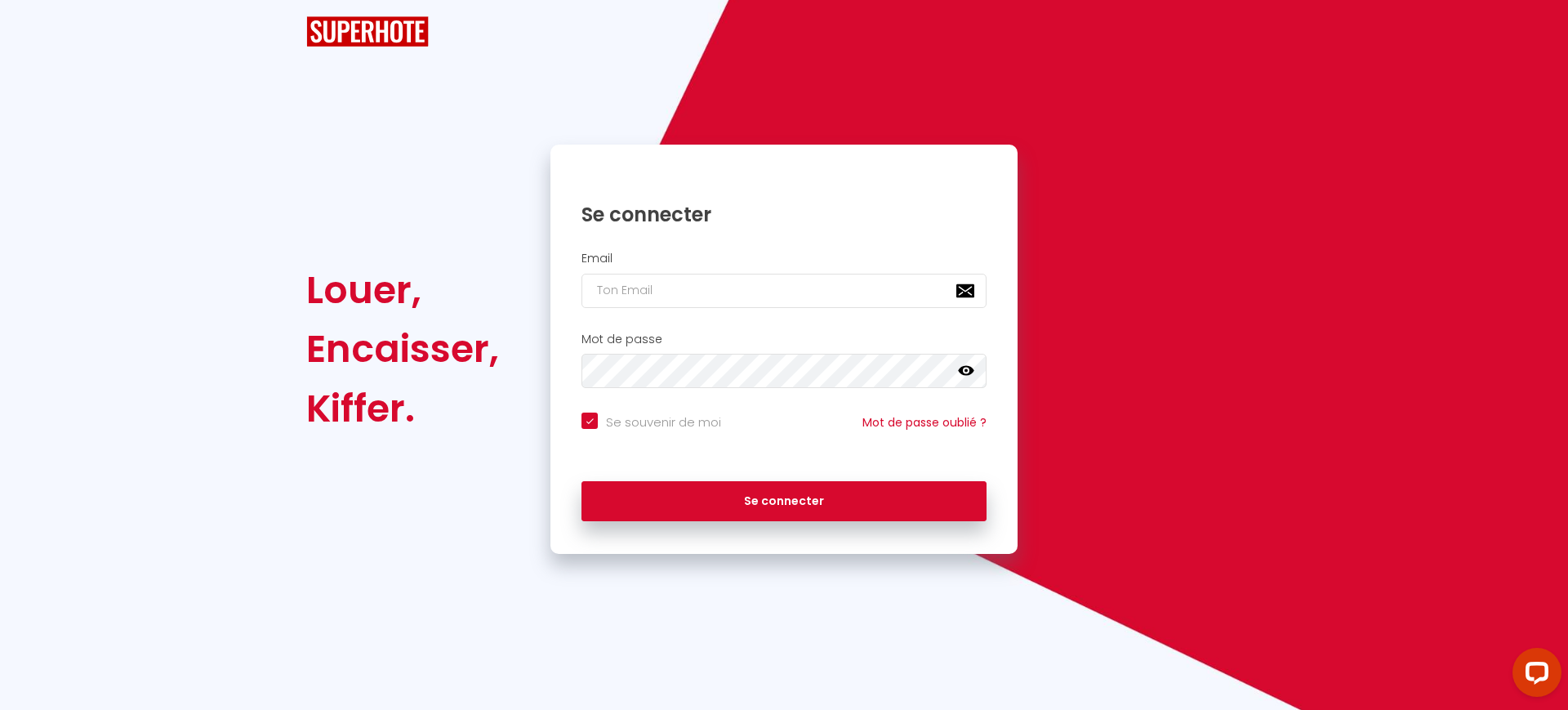
checkbox input "true"
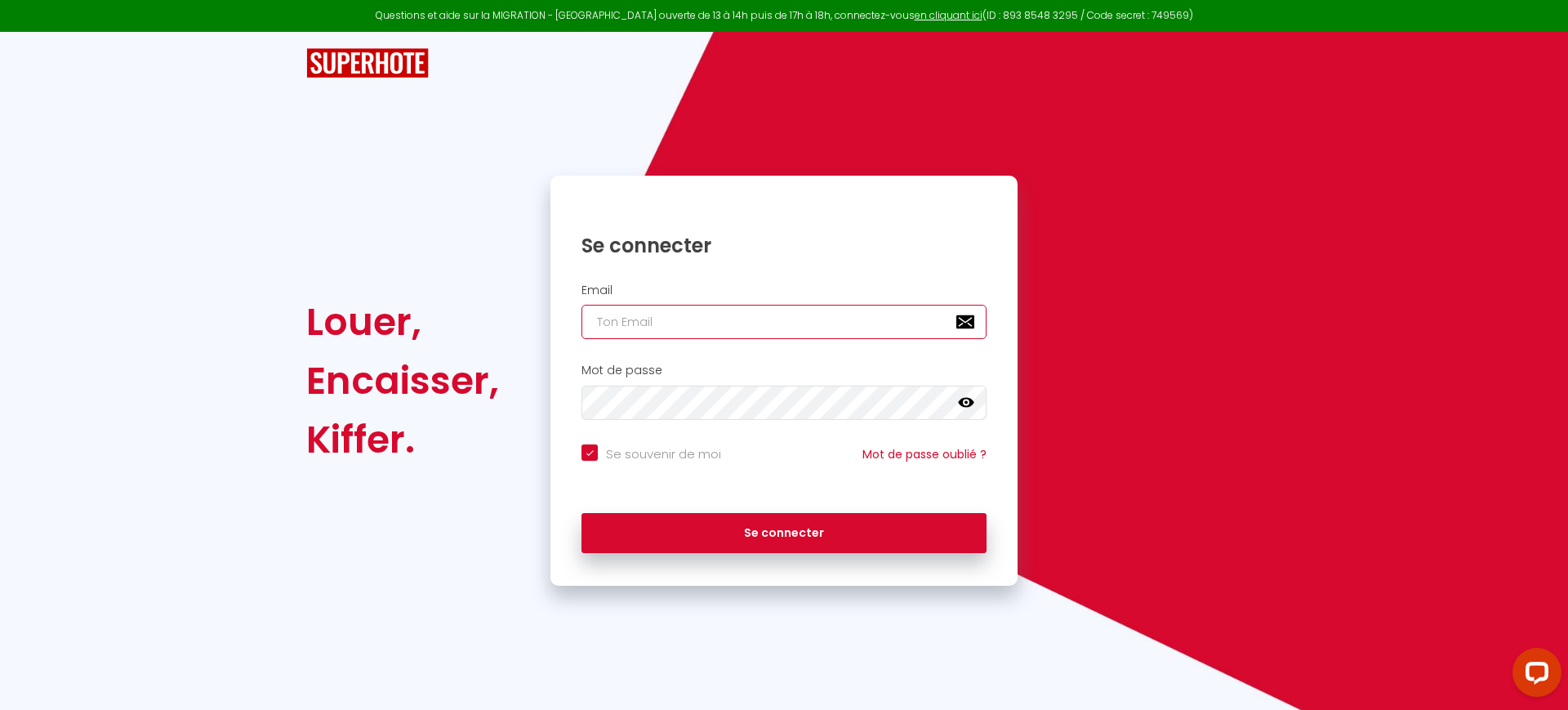
click at [692, 312] on input "email" at bounding box center [784, 322] width 405 height 34
paste input "cavelepicurieux@gmail.com"
type input "cavelepicurieux@gmail.com"
checkbox input "true"
type input "cavelepicurieux@gmail.com"
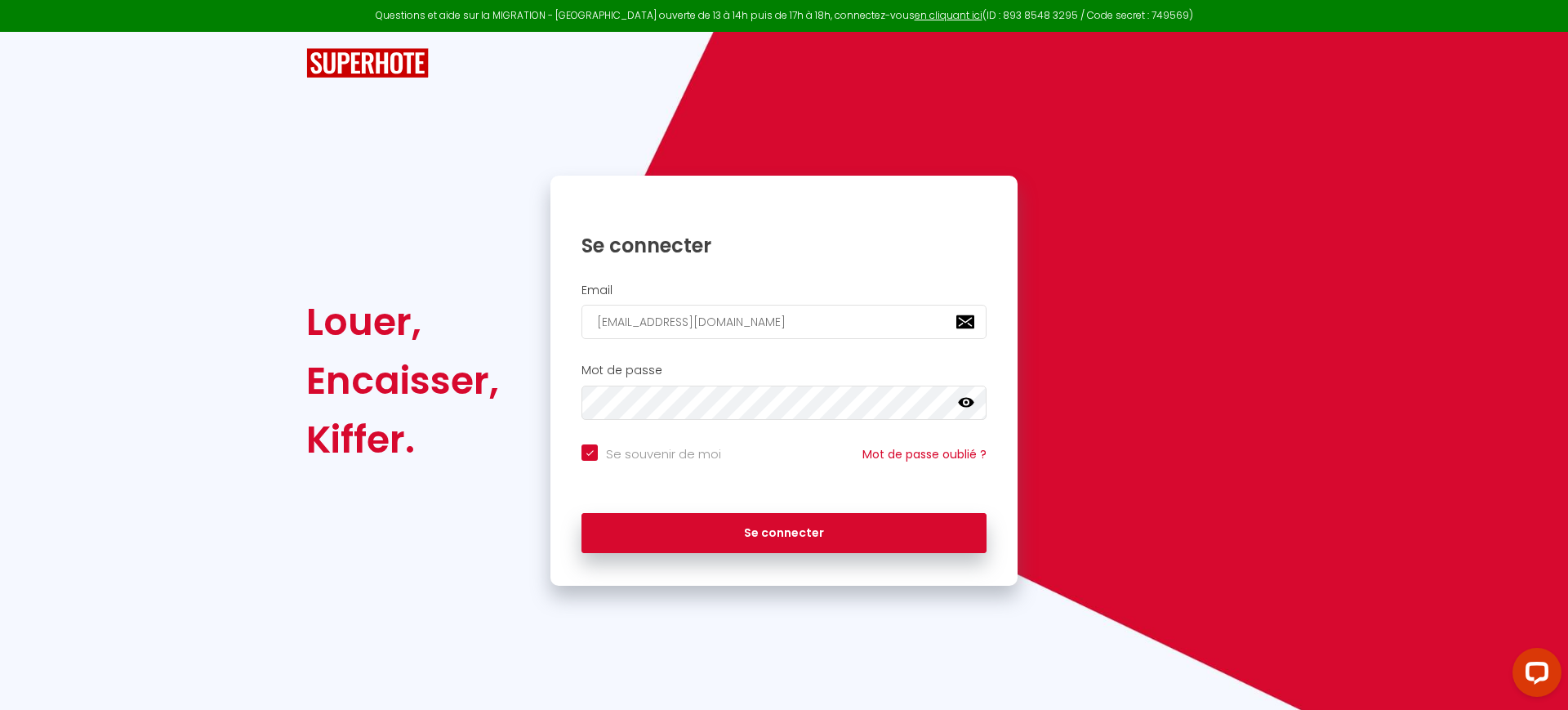
click at [626, 450] on input "Se souvenir de moi" at bounding box center [651, 453] width 140 height 16
checkbox input "false"
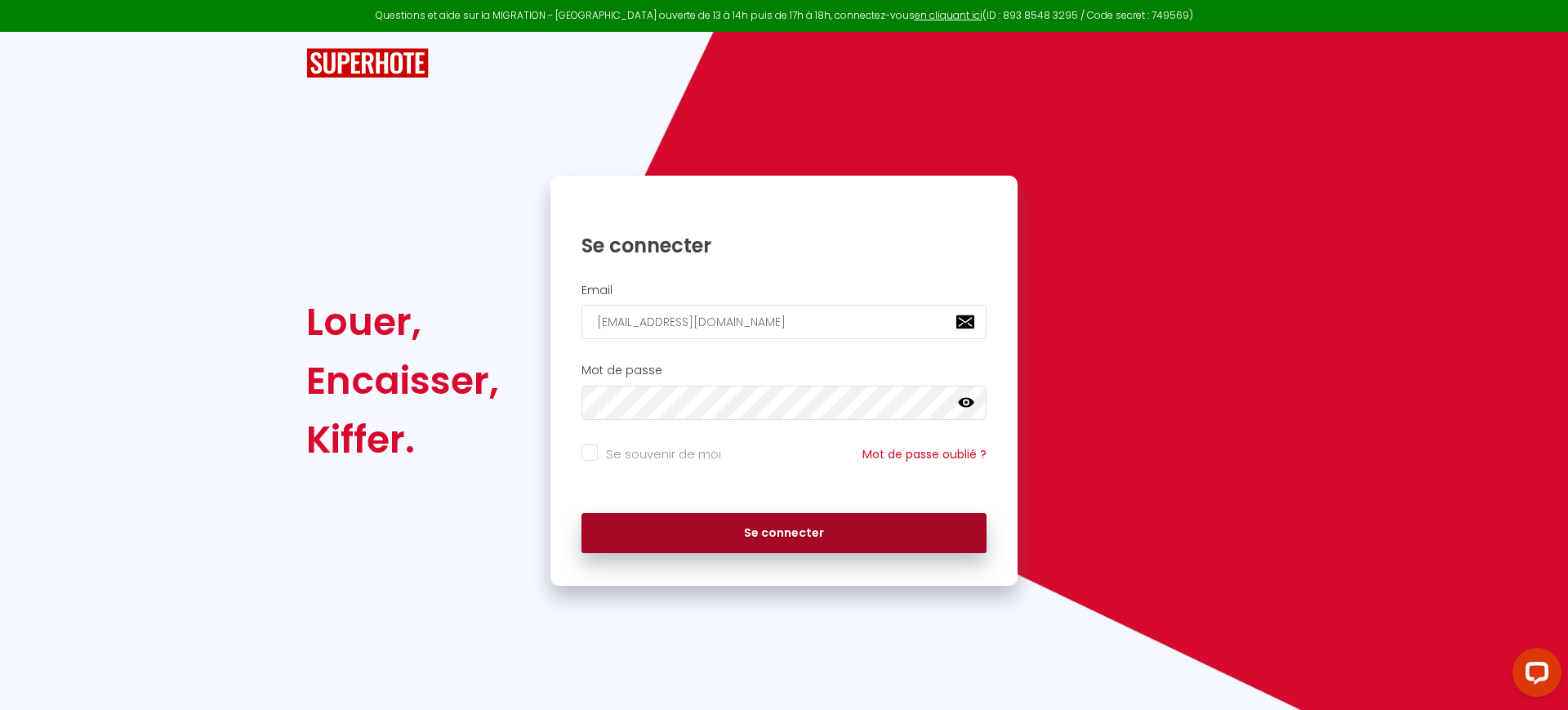
click at [735, 516] on button "Se connecter" at bounding box center [784, 533] width 405 height 41
